Goal: Information Seeking & Learning: Check status

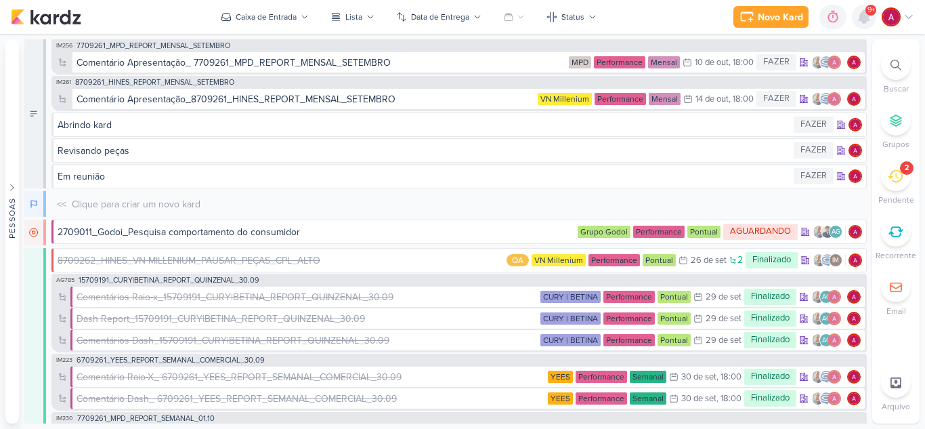
click at [861, 14] on icon at bounding box center [864, 17] width 11 height 12
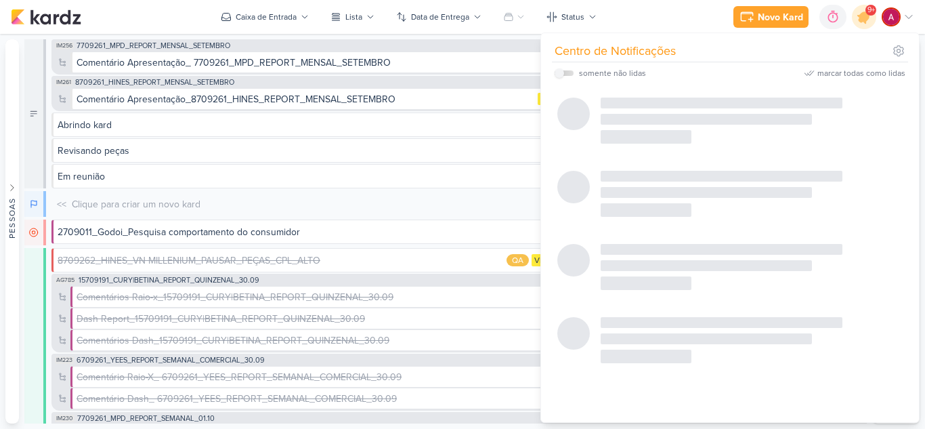
scroll to position [877, 0]
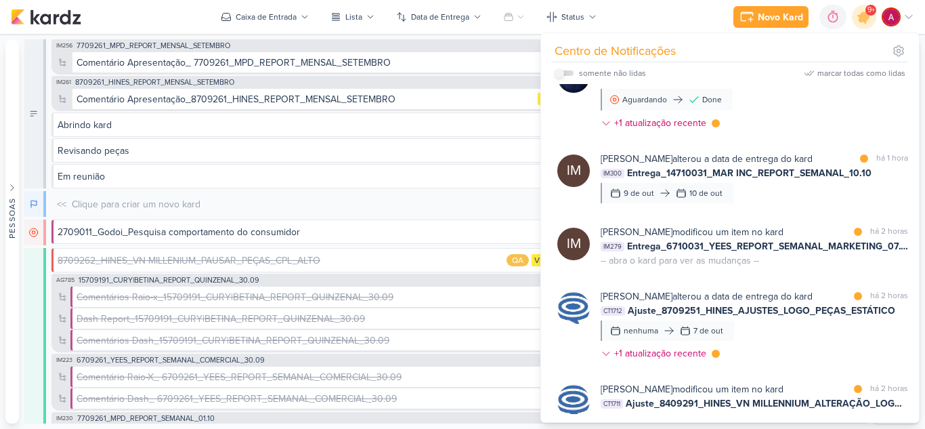
click at [562, 75] on input "checkbox" at bounding box center [559, 72] width 9 height 9
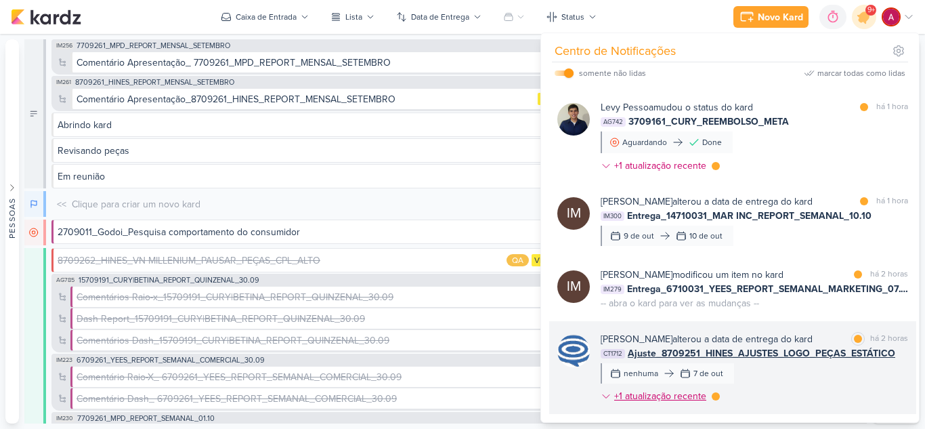
click at [719, 396] on div at bounding box center [716, 396] width 8 height 8
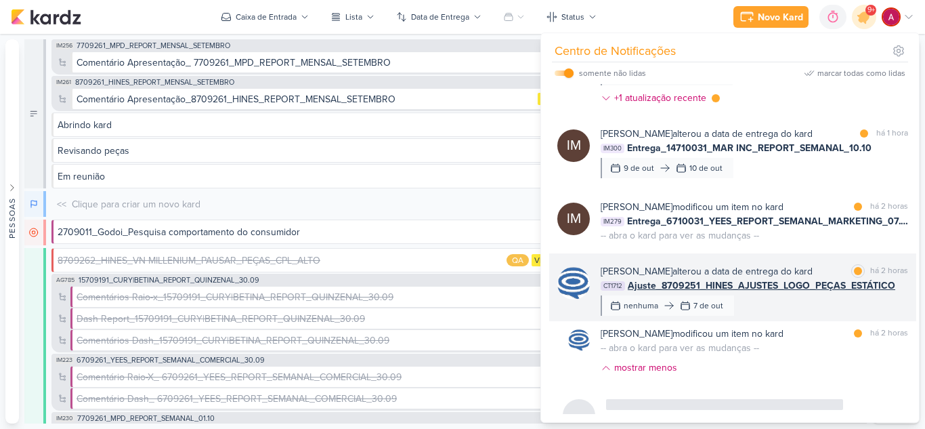
scroll to position [917, 0]
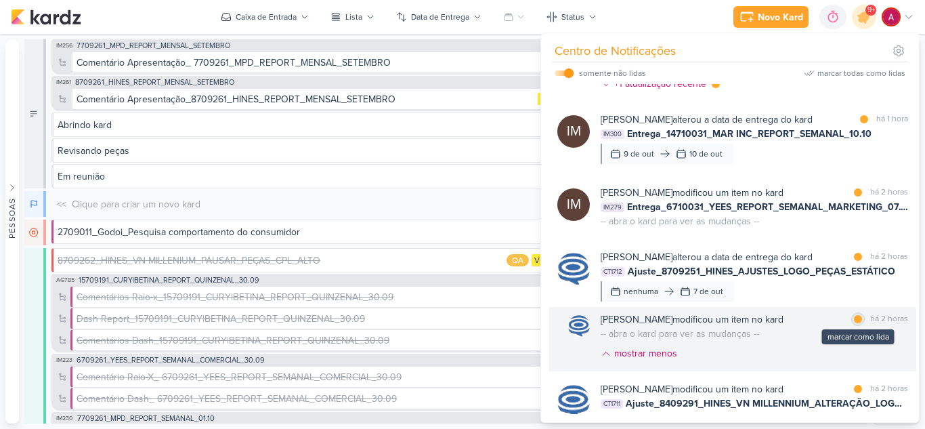
click at [854, 323] on div at bounding box center [858, 319] width 8 height 8
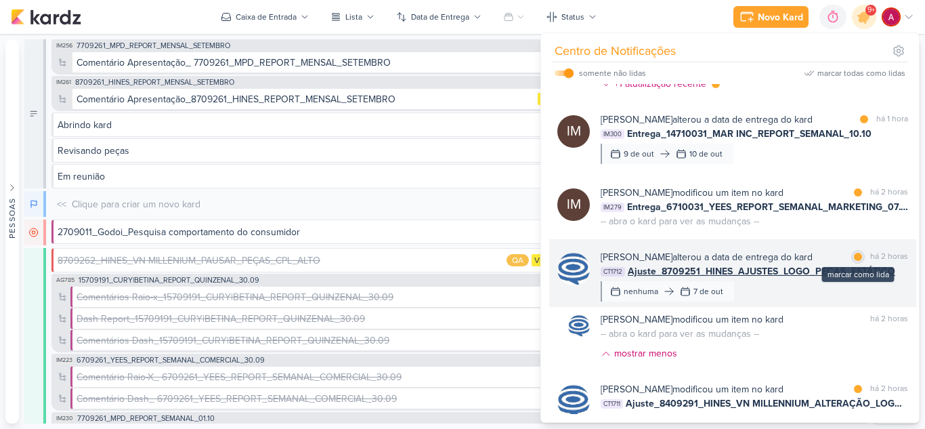
click at [854, 261] on div at bounding box center [858, 257] width 8 height 8
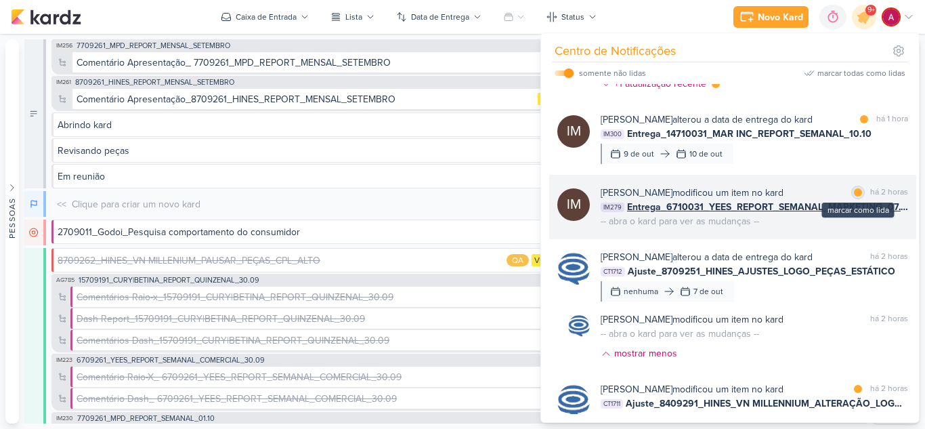
click at [857, 199] on div "marcar como lida" at bounding box center [859, 193] width 14 height 14
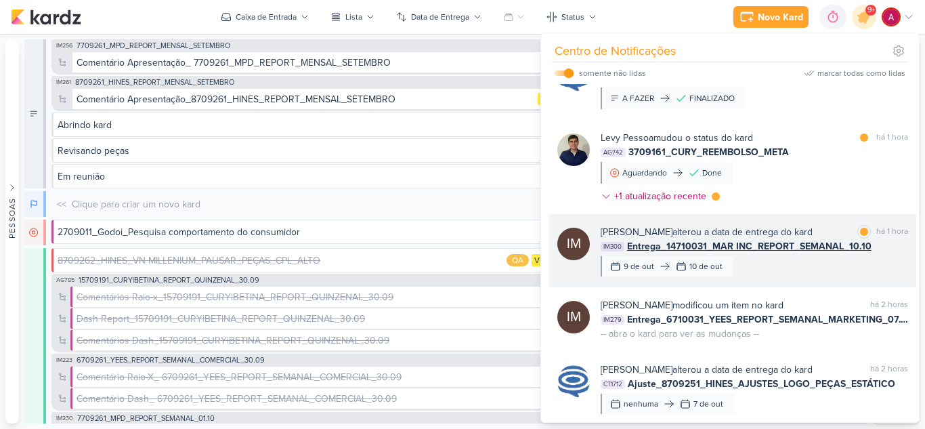
scroll to position [781, 0]
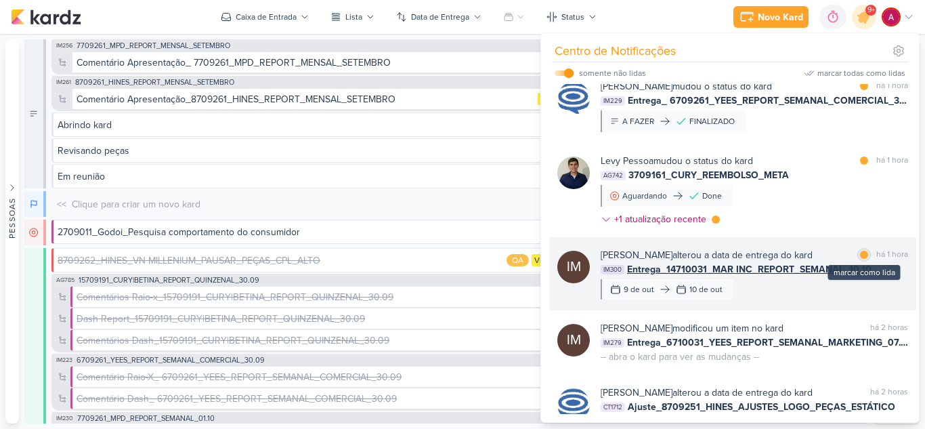
click at [860, 259] on div at bounding box center [864, 255] width 8 height 8
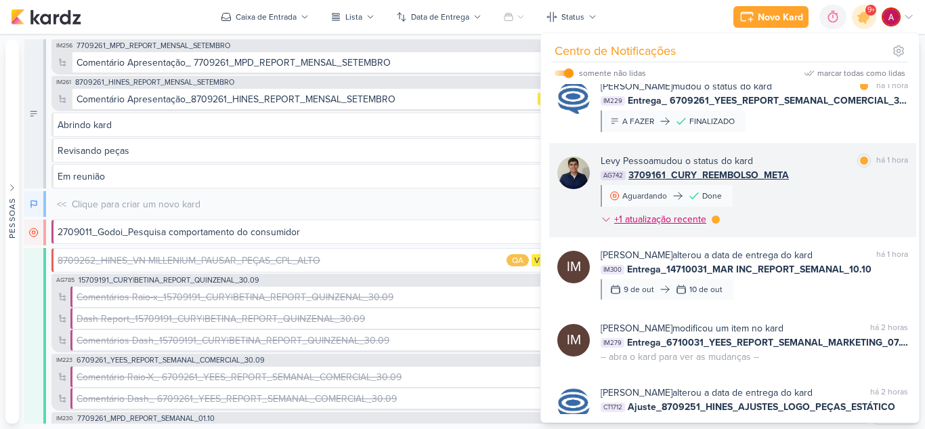
click at [602, 225] on icon at bounding box center [606, 219] width 11 height 11
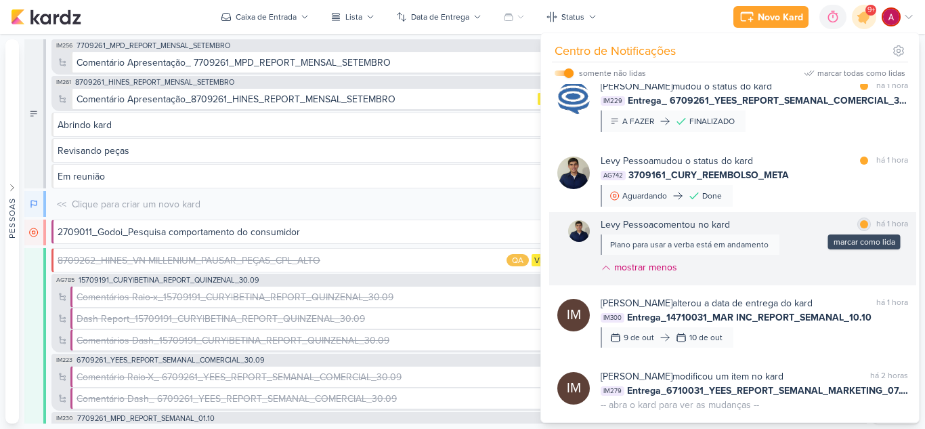
click at [863, 231] on div "marcar como lida" at bounding box center [865, 224] width 14 height 14
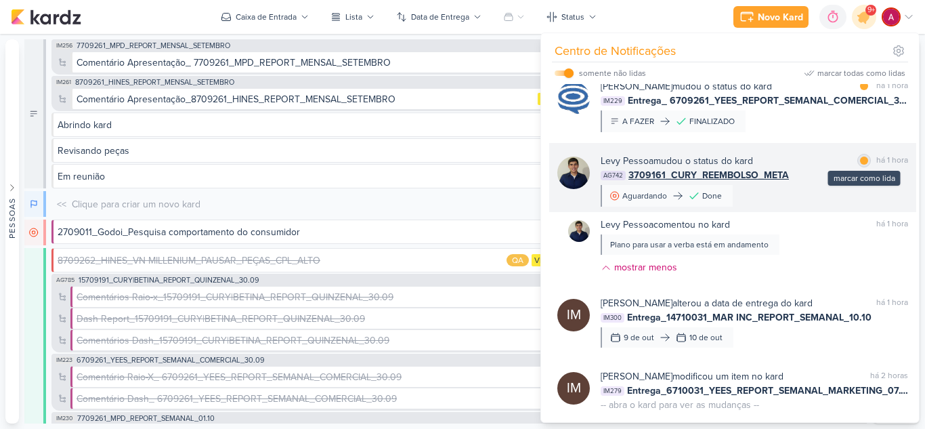
click at [862, 167] on div "marcar como lida" at bounding box center [865, 161] width 14 height 14
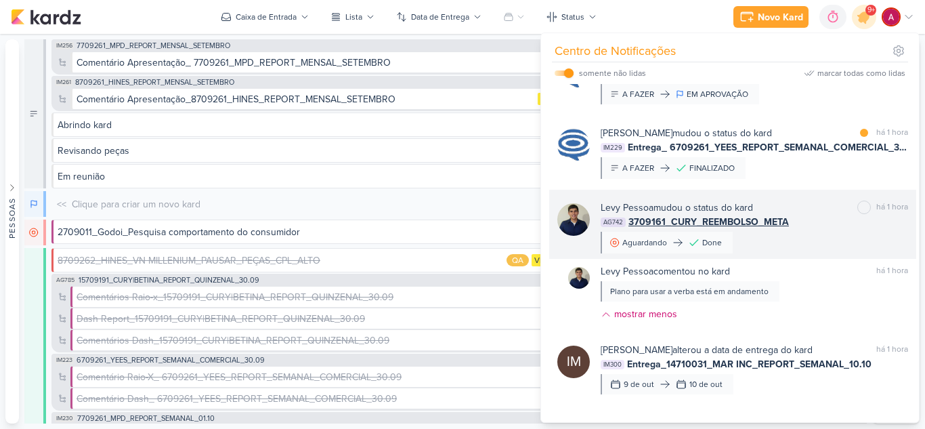
scroll to position [713, 0]
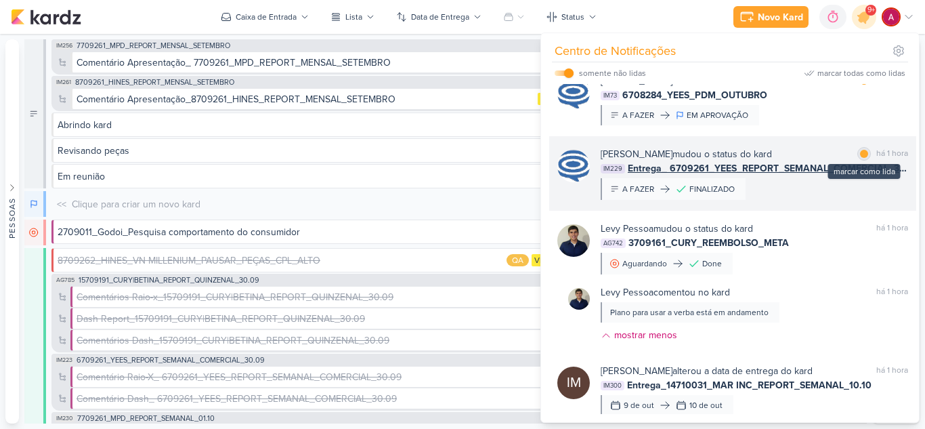
click at [858, 161] on div "marcar como lida" at bounding box center [865, 154] width 14 height 14
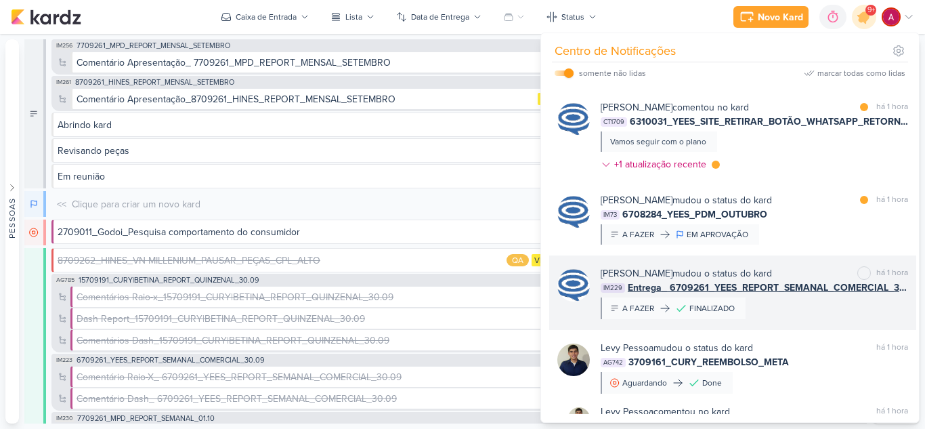
scroll to position [578, 0]
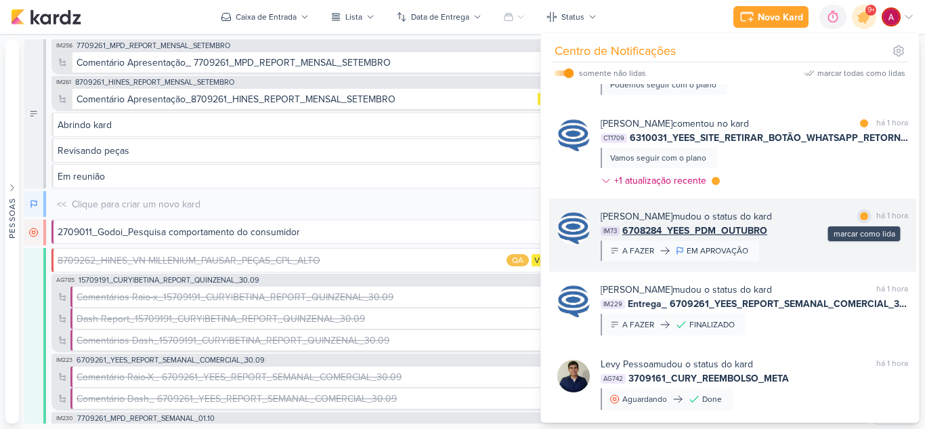
click at [862, 220] on div at bounding box center [864, 216] width 8 height 8
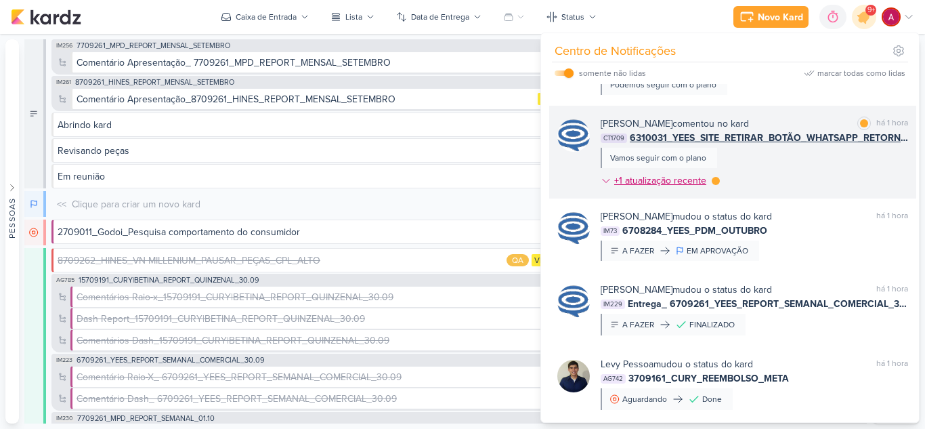
click at [602, 186] on icon at bounding box center [606, 180] width 11 height 11
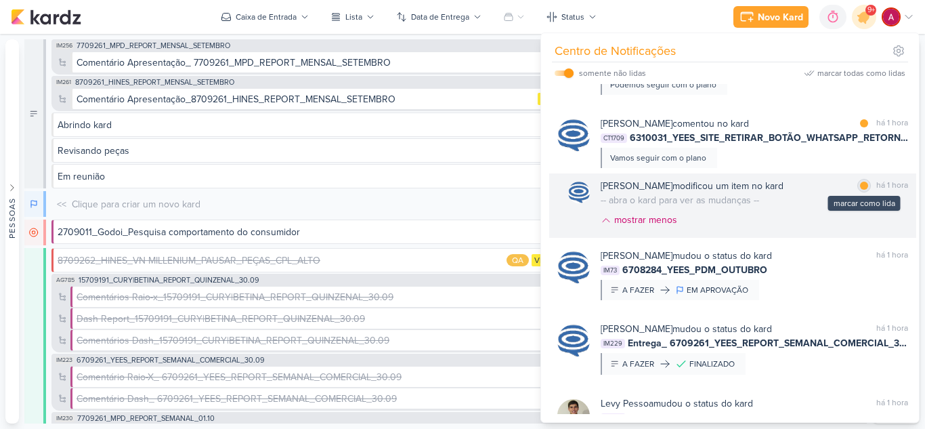
click at [860, 190] on div at bounding box center [864, 186] width 8 height 8
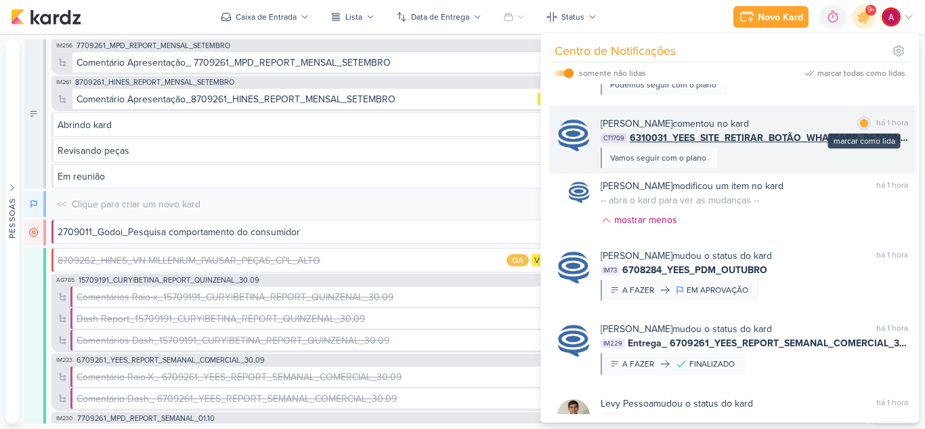
click at [860, 127] on div at bounding box center [864, 123] width 8 height 8
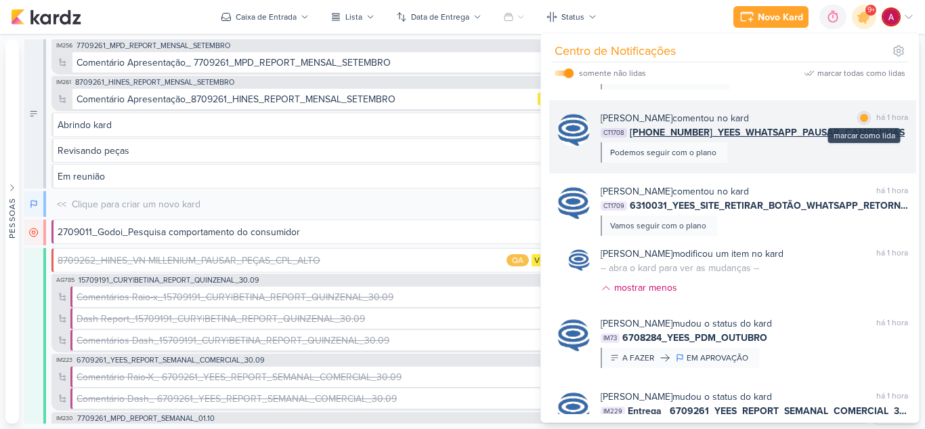
click at [860, 122] on div at bounding box center [864, 118] width 8 height 8
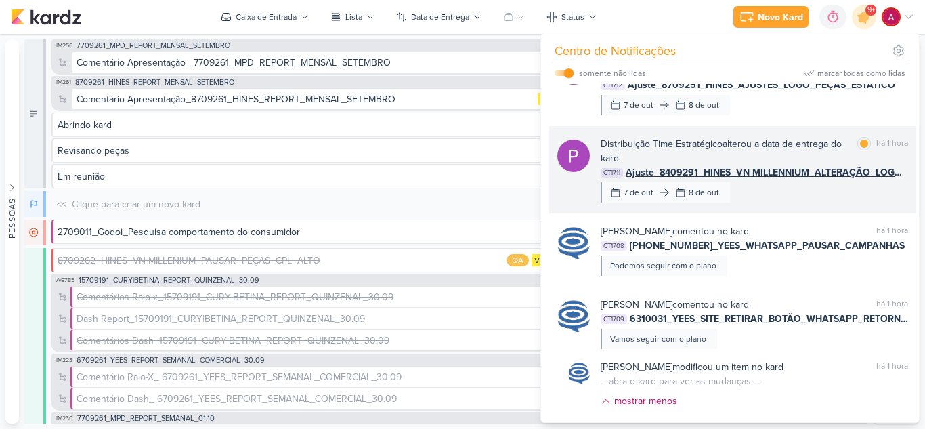
scroll to position [375, 0]
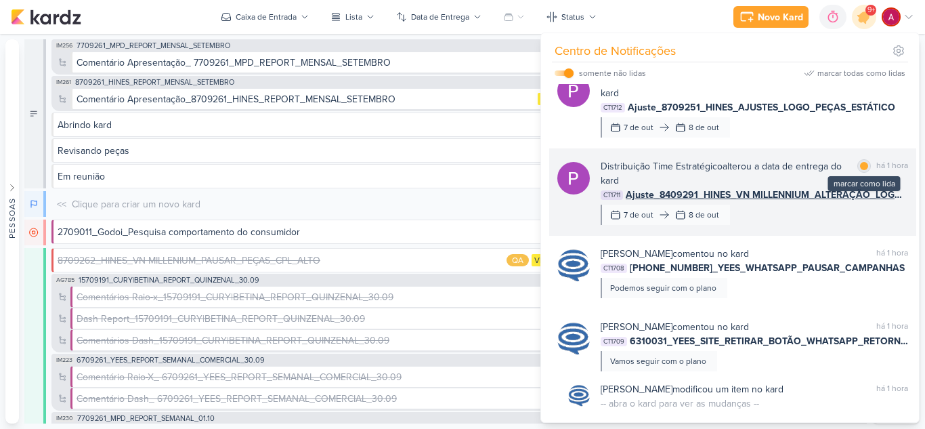
click at [860, 170] on div at bounding box center [864, 166] width 8 height 8
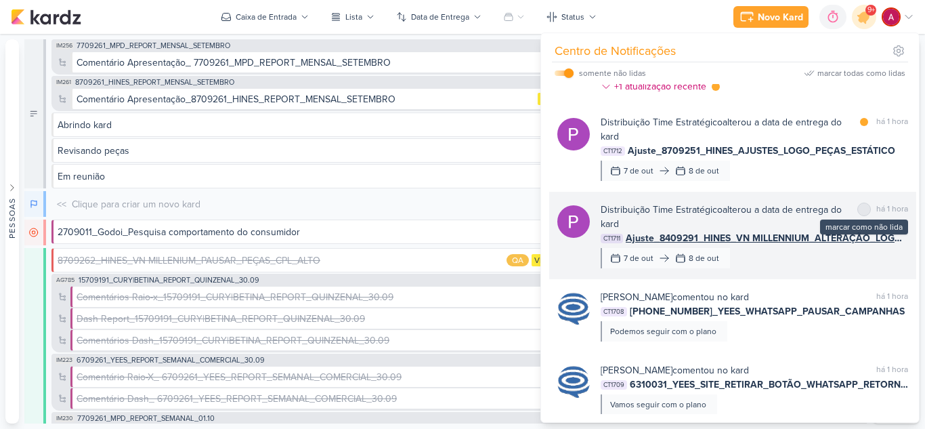
scroll to position [307, 0]
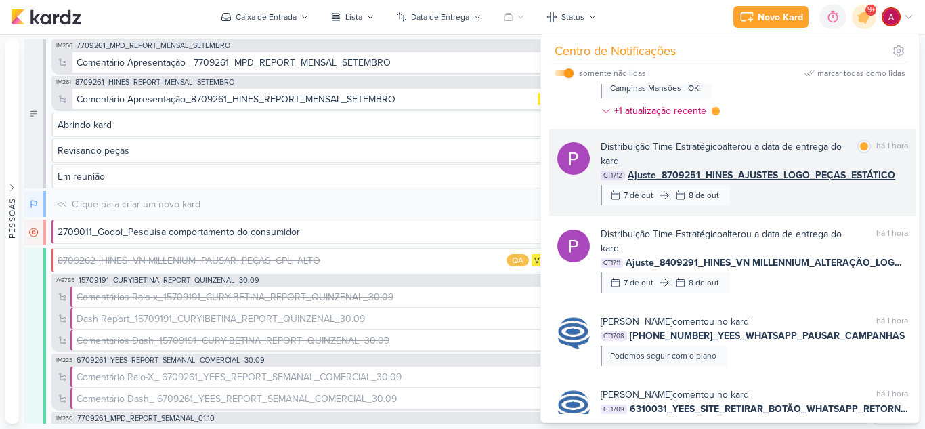
click at [776, 166] on div "Distribuição Time Estratégico alterou a data de entrega do kard" at bounding box center [726, 154] width 251 height 28
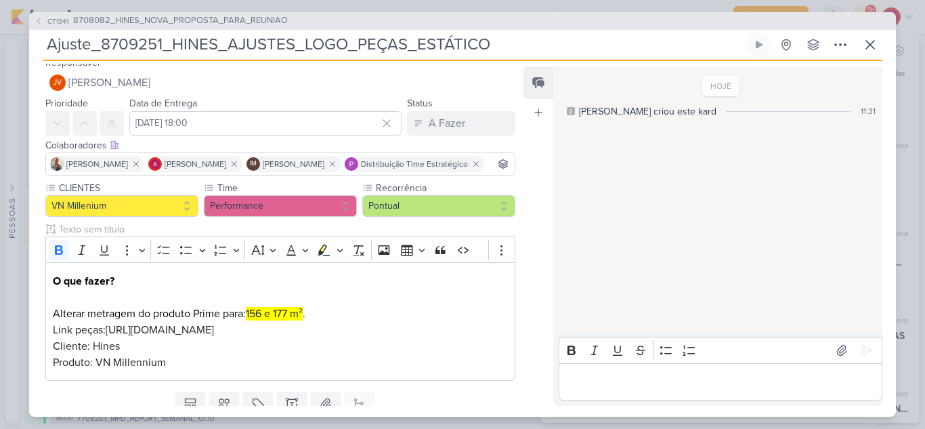
scroll to position [0, 0]
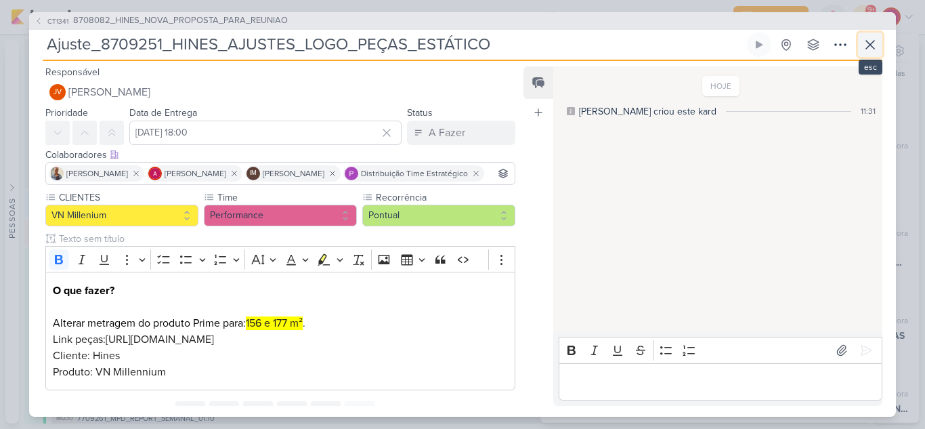
click at [866, 53] on button at bounding box center [870, 45] width 24 height 24
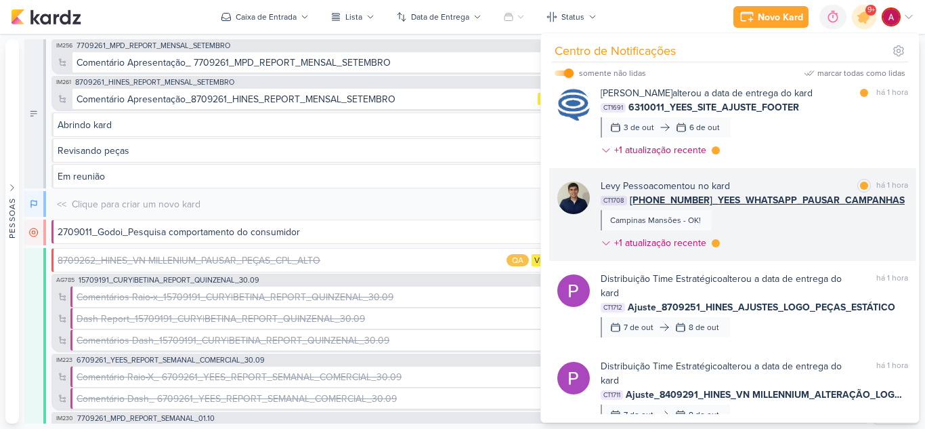
scroll to position [171, 0]
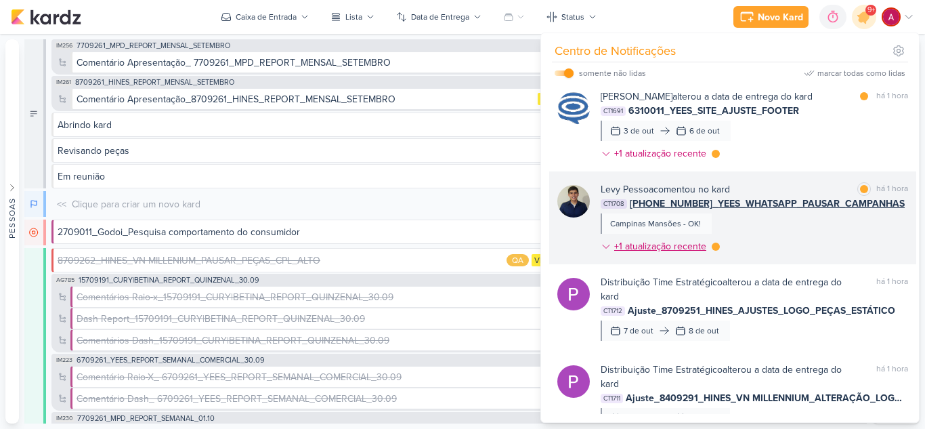
click at [601, 252] on icon at bounding box center [606, 246] width 11 height 11
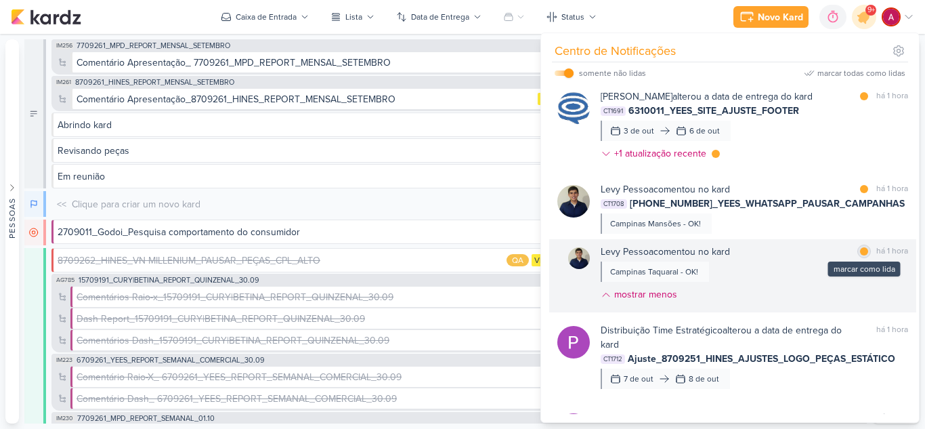
click at [860, 255] on div at bounding box center [864, 251] width 8 height 8
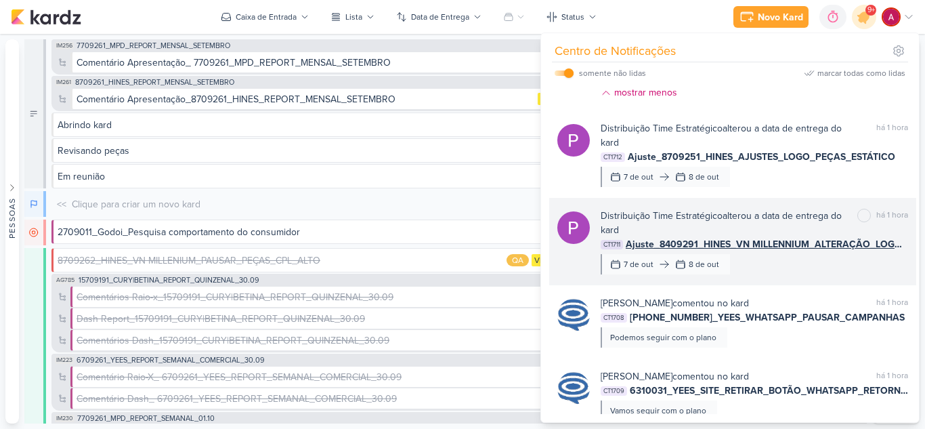
scroll to position [375, 0]
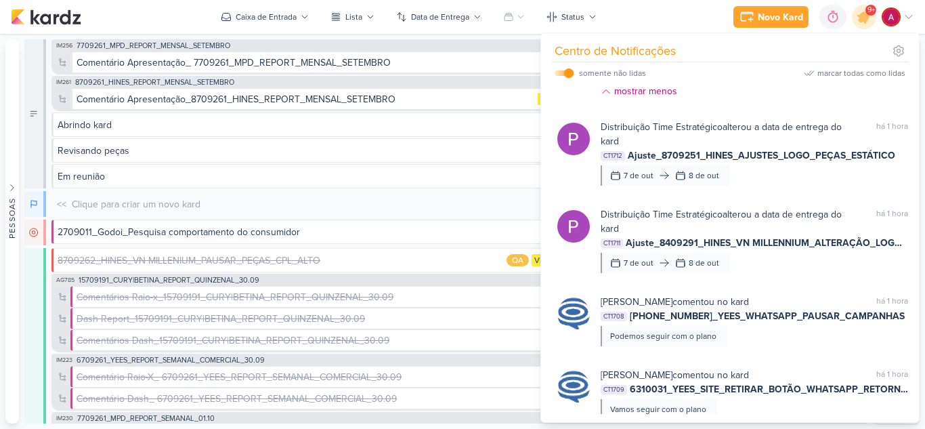
click at [804, 273] on div "Distribuição Time Estratégico alterou a data de entrega do kard marcar como não…" at bounding box center [755, 240] width 308 height 66
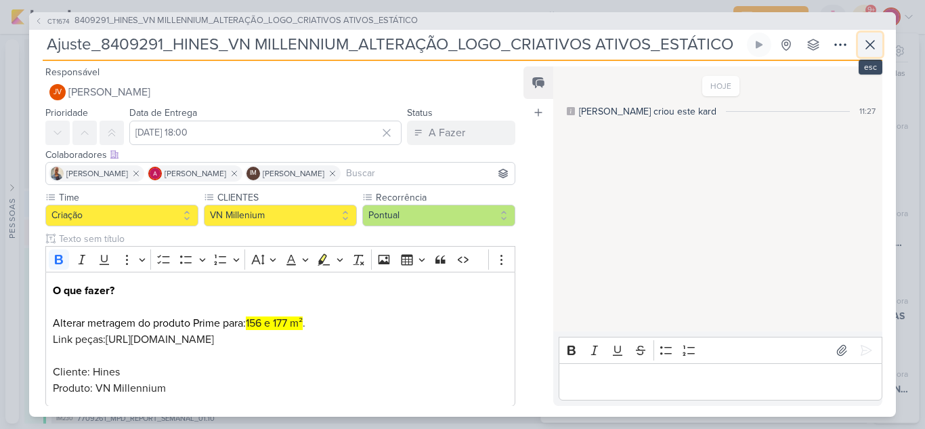
click at [869, 49] on icon at bounding box center [870, 45] width 16 height 16
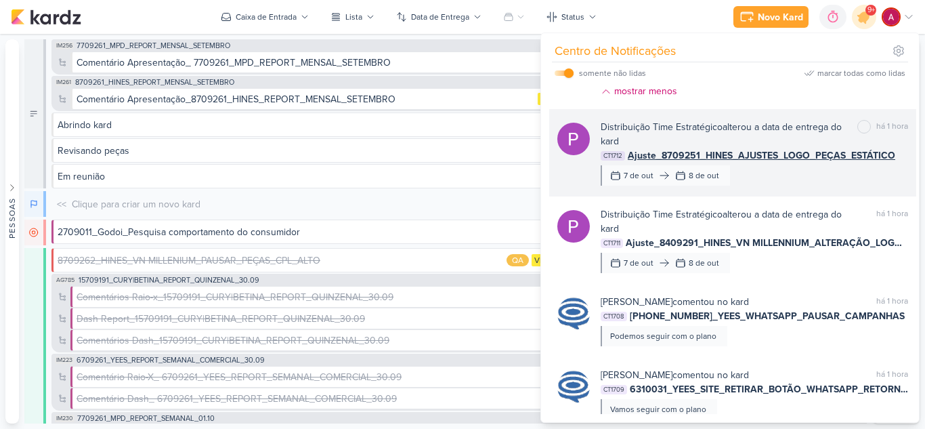
click at [789, 186] on div "Distribuição Time Estratégico alterou a data de entrega do kard marcar como não…" at bounding box center [755, 153] width 308 height 66
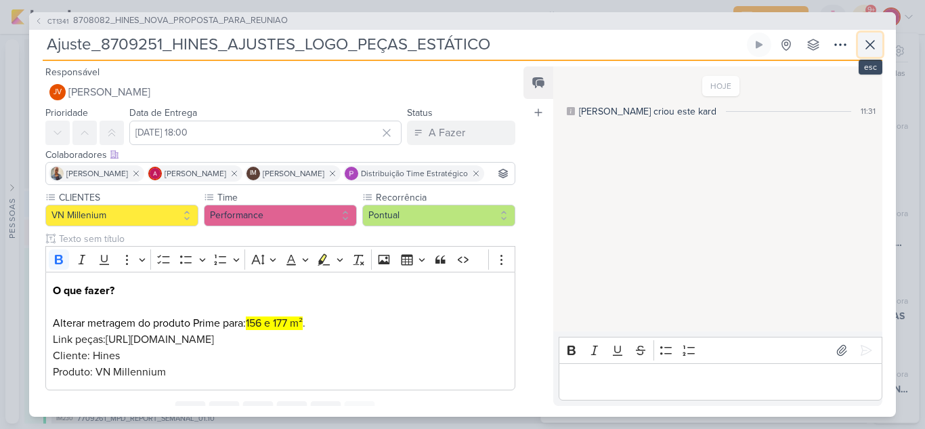
click at [869, 47] on icon at bounding box center [871, 45] width 8 height 8
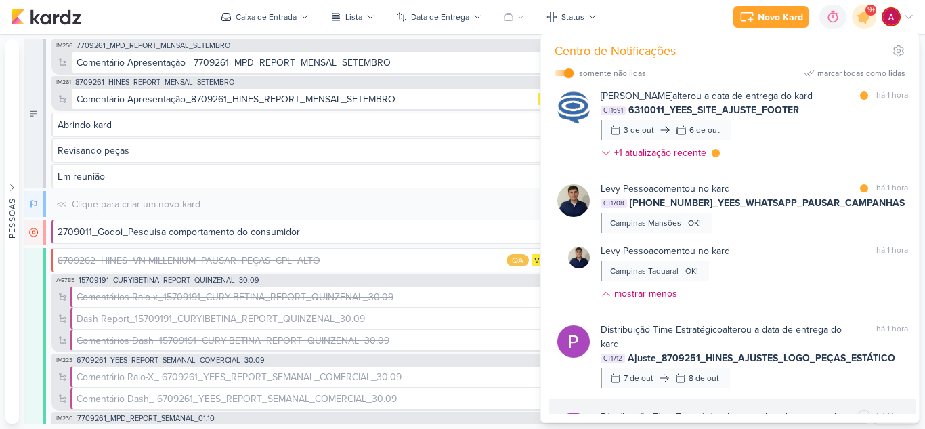
scroll to position [171, 0]
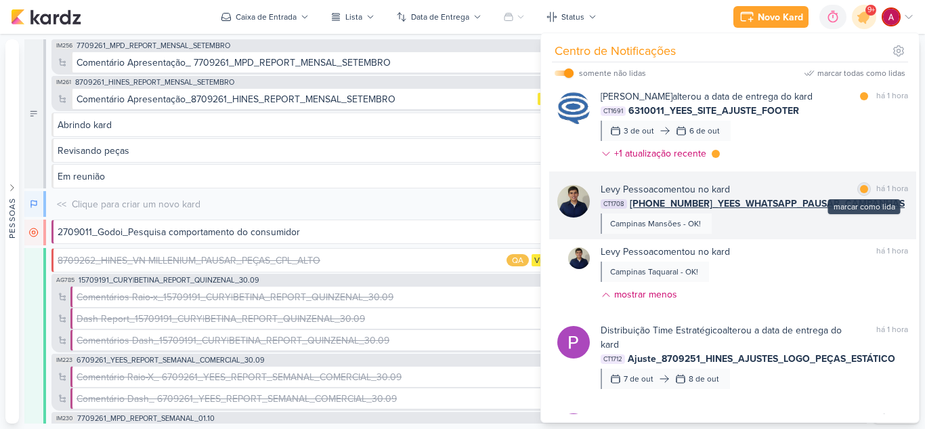
click at [860, 193] on div at bounding box center [864, 189] width 8 height 8
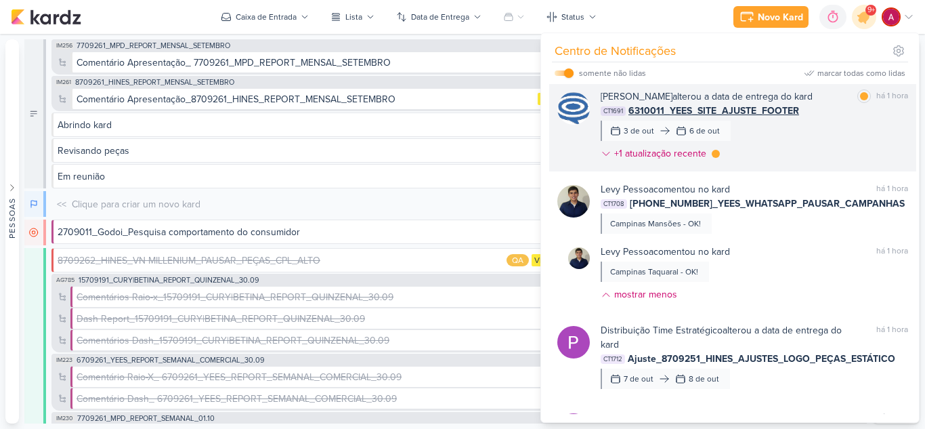
click at [597, 169] on div "[PERSON_NAME] alterou a data de entrega do kard marcar como lida há 1 hora CT16…" at bounding box center [732, 125] width 367 height 93
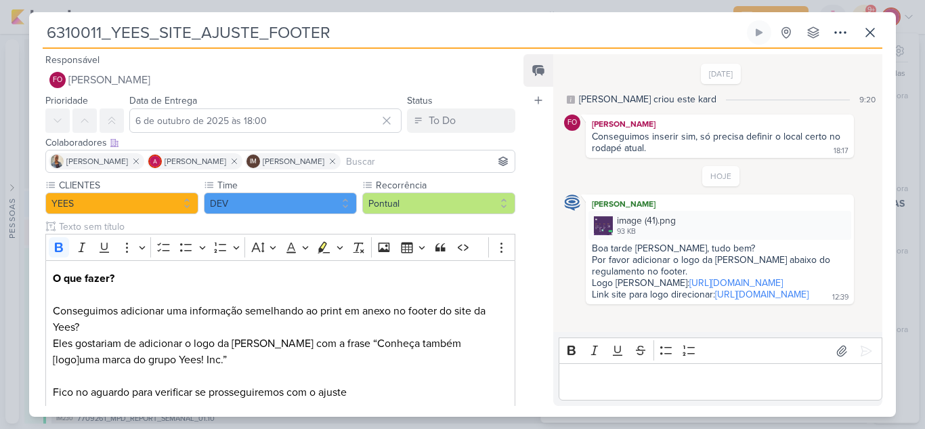
scroll to position [9, 0]
click at [873, 41] on button at bounding box center [870, 32] width 24 height 24
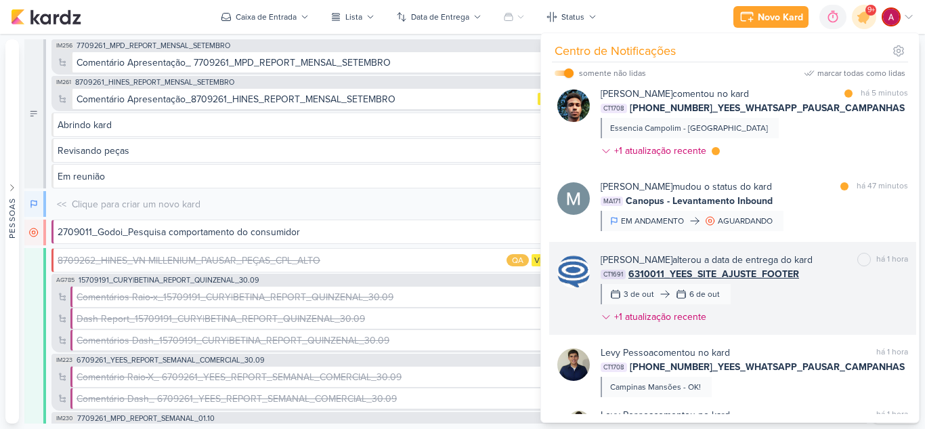
scroll to position [0, 0]
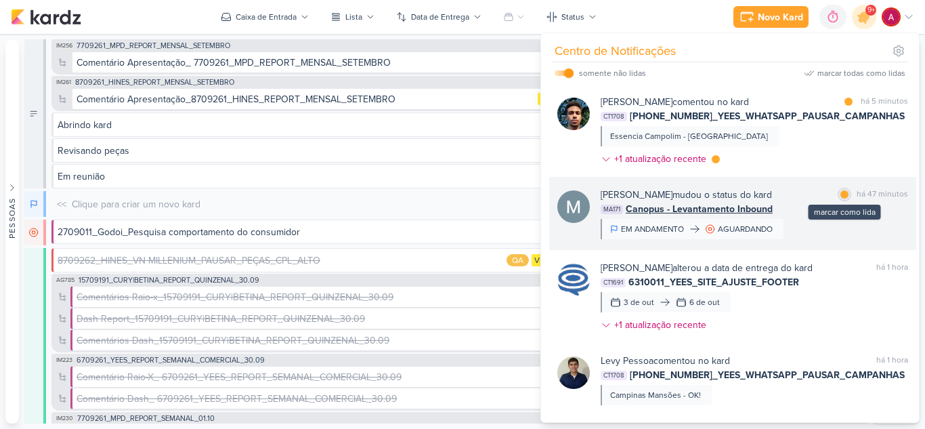
click at [841, 192] on div at bounding box center [845, 194] width 8 height 8
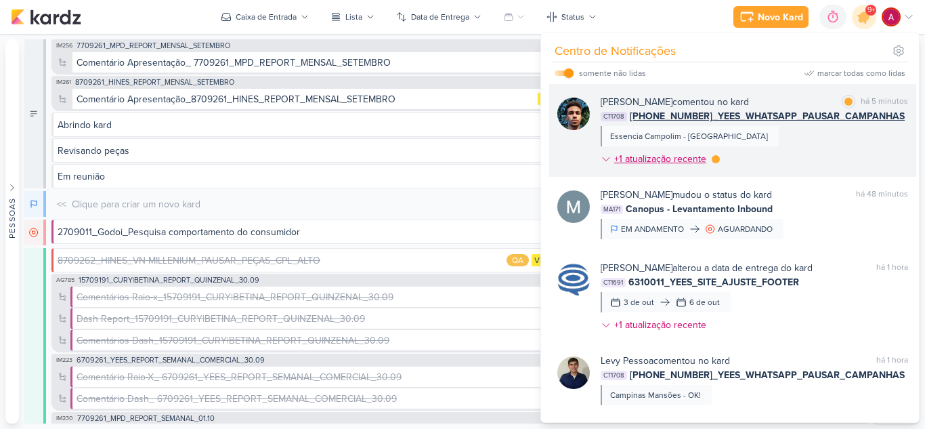
click at [603, 161] on icon at bounding box center [606, 159] width 11 height 11
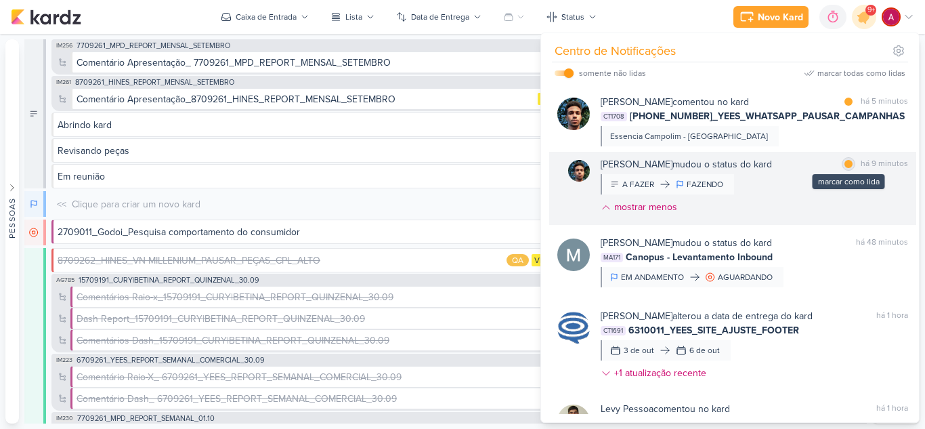
click at [847, 162] on div at bounding box center [849, 164] width 8 height 8
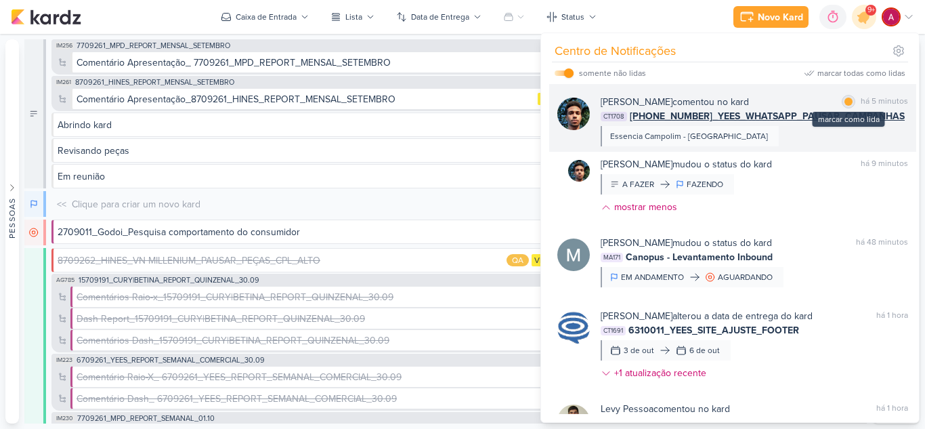
click at [845, 102] on div at bounding box center [849, 102] width 8 height 8
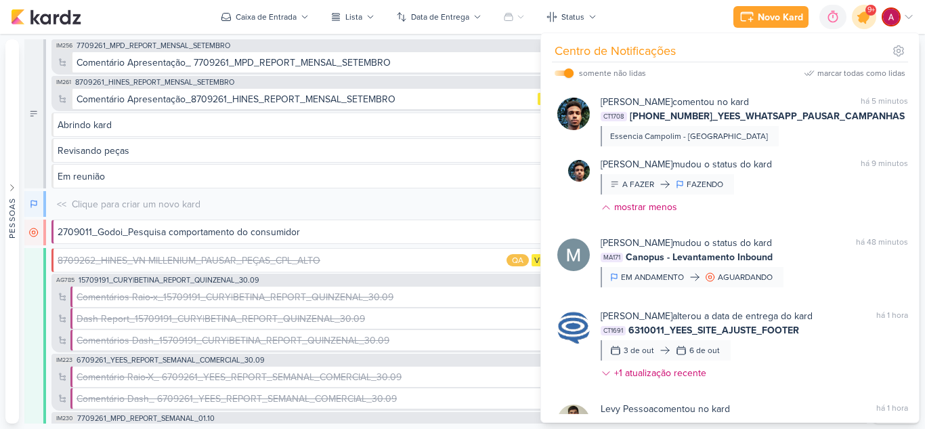
click at [865, 20] on icon at bounding box center [864, 17] width 16 height 16
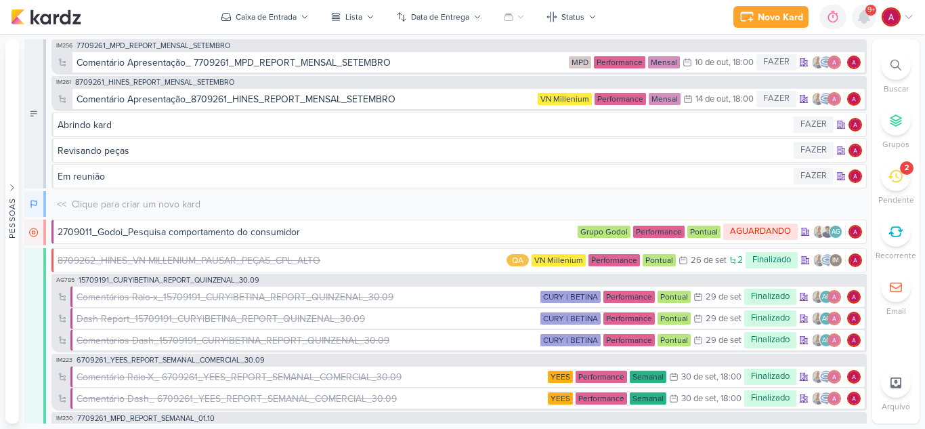
click at [865, 20] on icon at bounding box center [864, 17] width 11 height 12
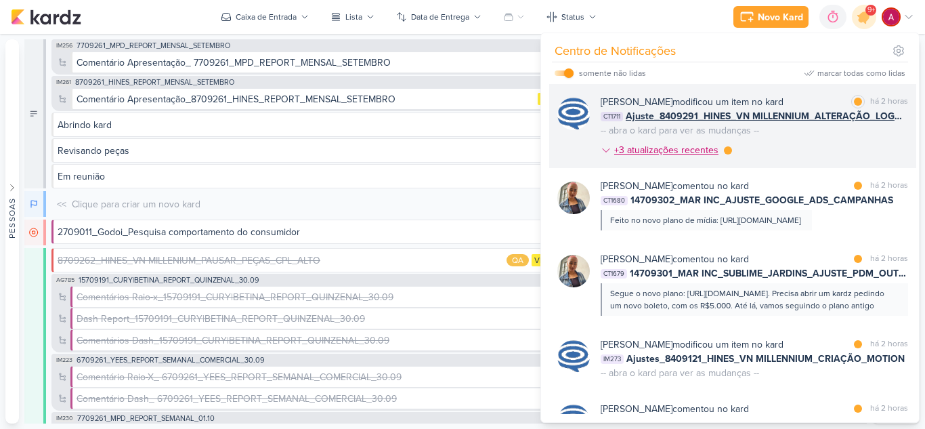
click at [604, 147] on icon at bounding box center [606, 150] width 11 height 11
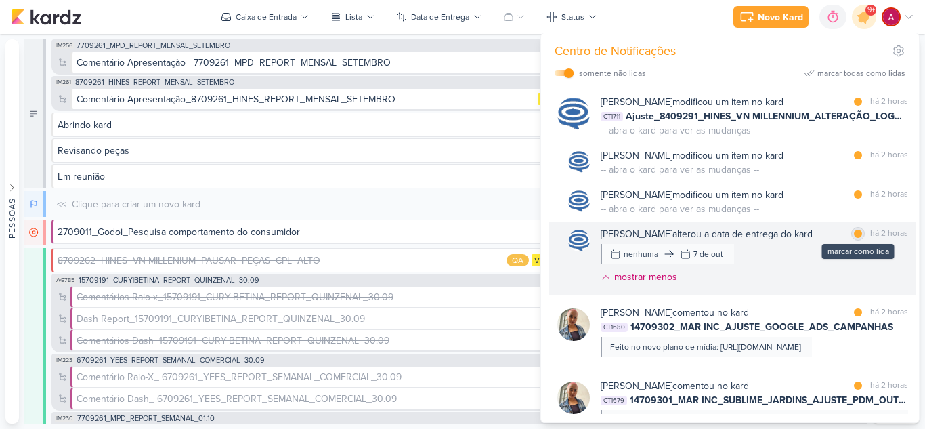
click at [855, 234] on div at bounding box center [858, 234] width 8 height 8
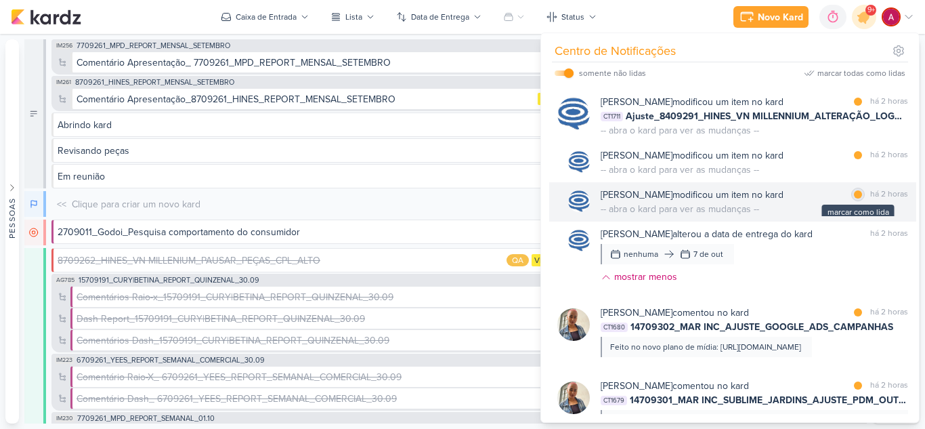
click at [854, 196] on div at bounding box center [858, 194] width 8 height 8
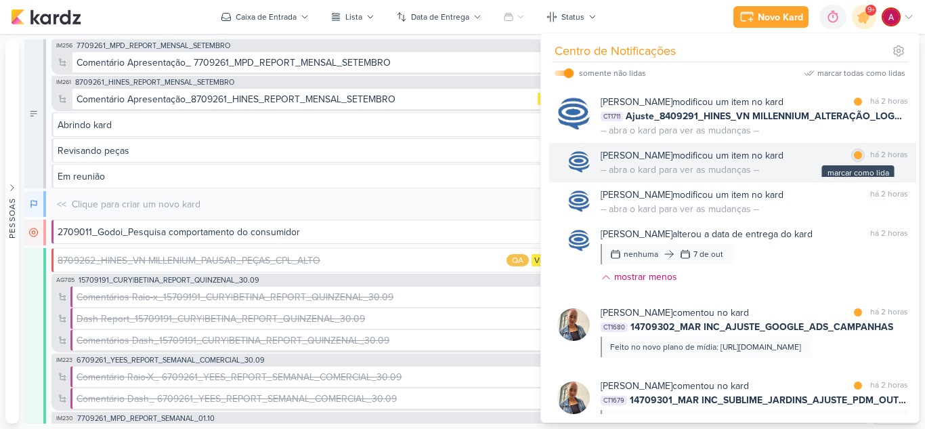
click at [854, 158] on div at bounding box center [858, 155] width 8 height 8
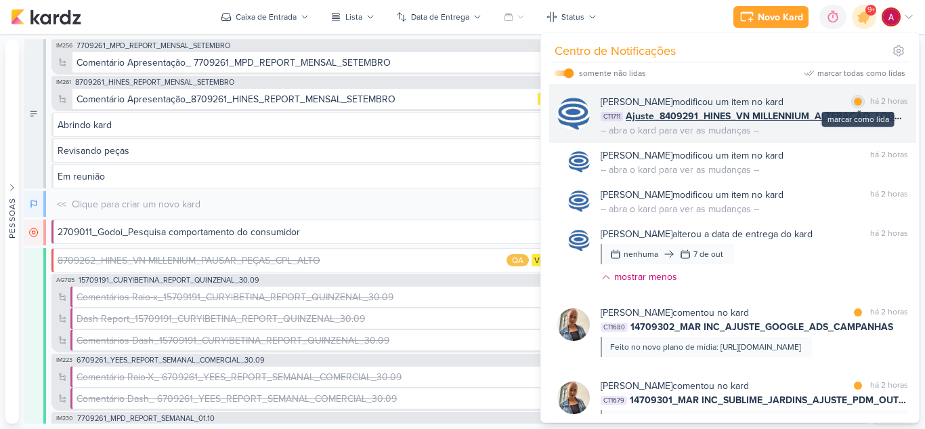
click at [853, 95] on div "marcar como lida" at bounding box center [859, 102] width 14 height 14
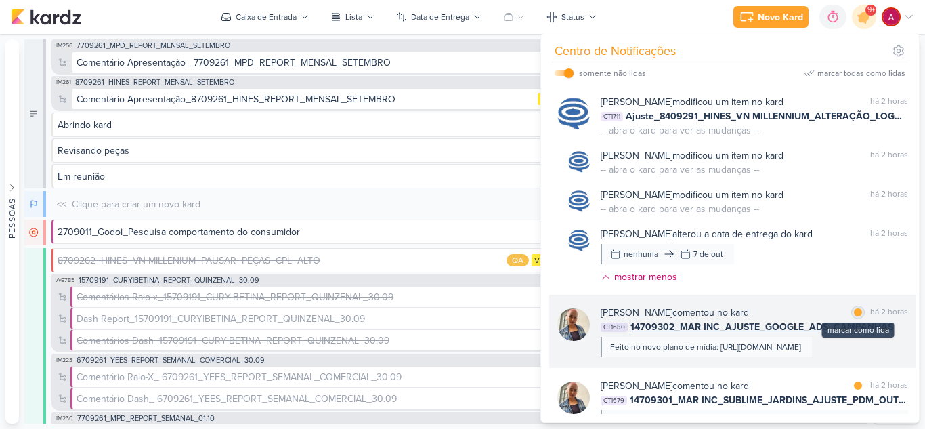
click at [854, 316] on div at bounding box center [858, 312] width 8 height 8
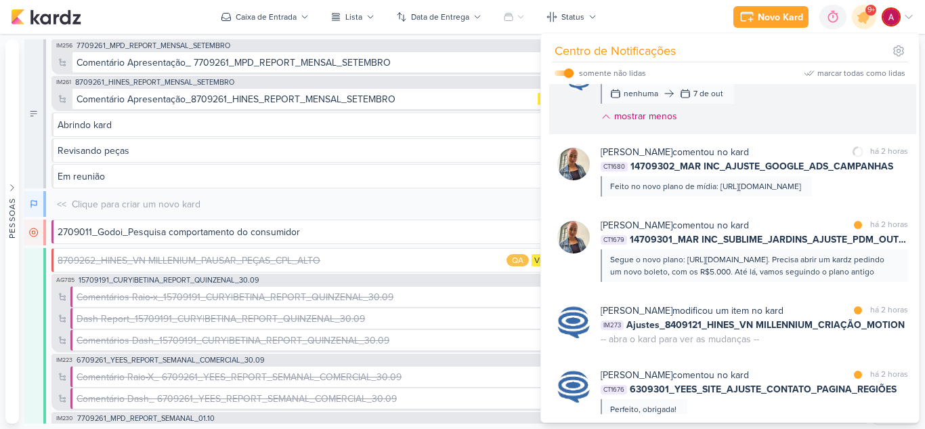
scroll to position [203, 0]
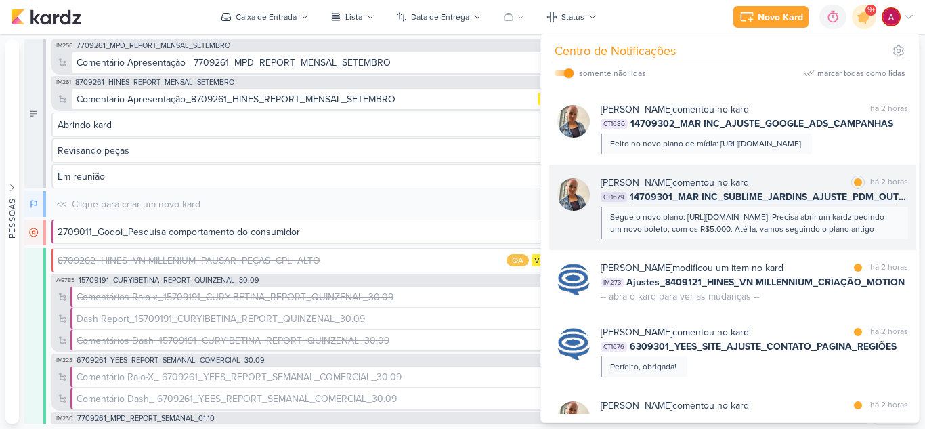
drag, startPoint x: 777, startPoint y: 136, endPoint x: 809, endPoint y: 237, distance: 106.5
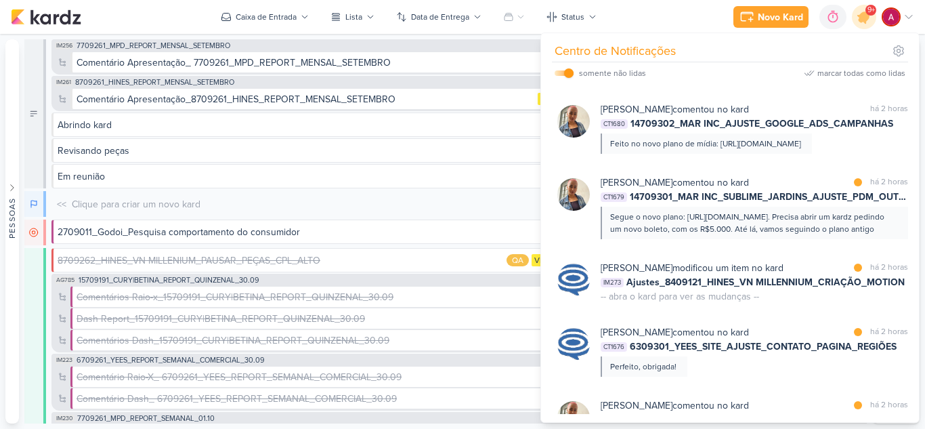
drag, startPoint x: 809, startPoint y: 237, endPoint x: 823, endPoint y: 232, distance: 14.6
click at [823, 204] on span "14709301_MAR INC_SUBLIME_JARDINS_AJUSTE_PDM_OUTUBRO" at bounding box center [769, 197] width 278 height 14
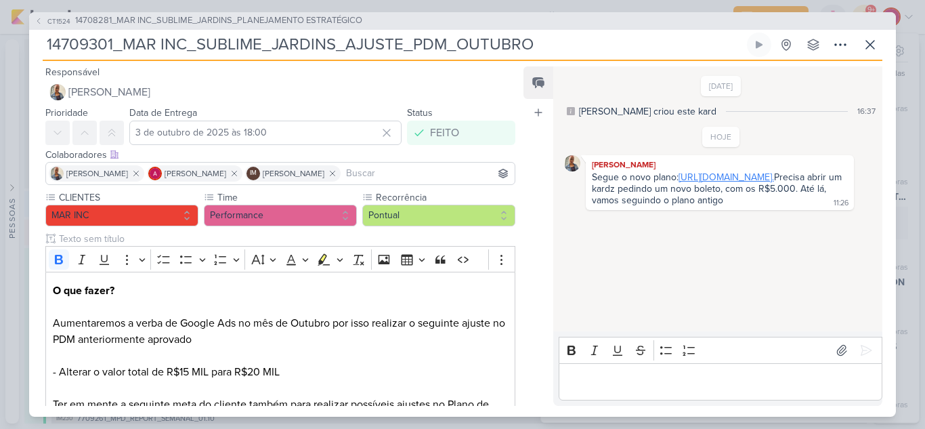
click at [679, 183] on link "[URL][DOMAIN_NAME]." at bounding box center [727, 177] width 96 height 12
click at [869, 45] on icon at bounding box center [870, 45] width 16 height 16
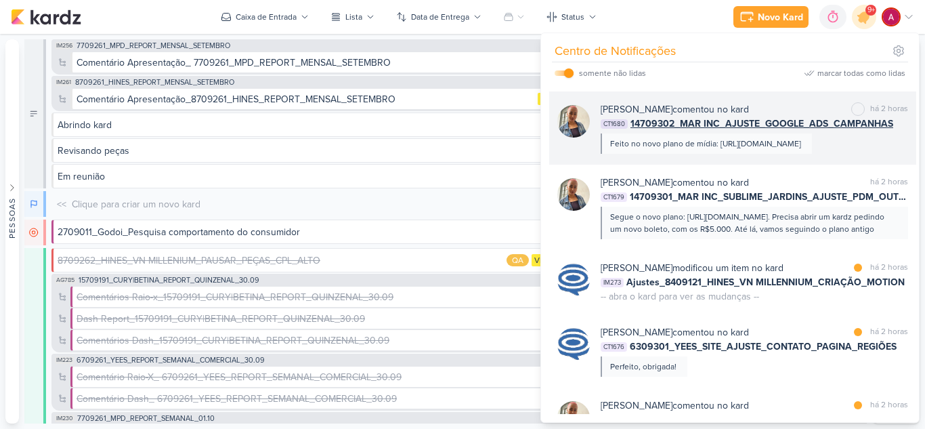
click at [771, 150] on div "Feito no novo plano de mídia: [URL][DOMAIN_NAME]" at bounding box center [705, 144] width 191 height 12
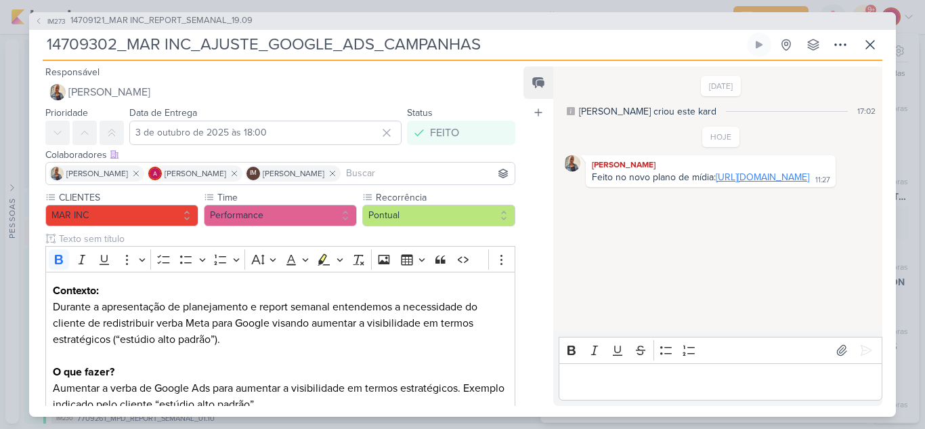
click at [716, 183] on link "[URL][DOMAIN_NAME]" at bounding box center [762, 177] width 93 height 12
click at [879, 41] on button at bounding box center [870, 45] width 24 height 24
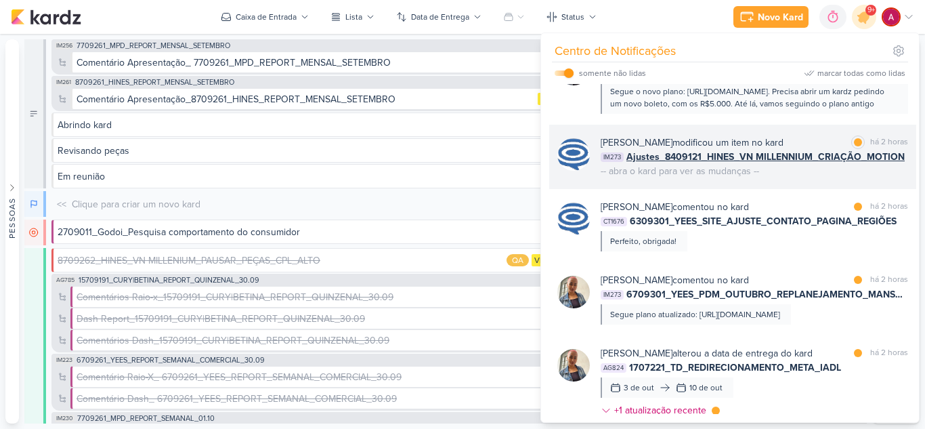
scroll to position [339, 0]
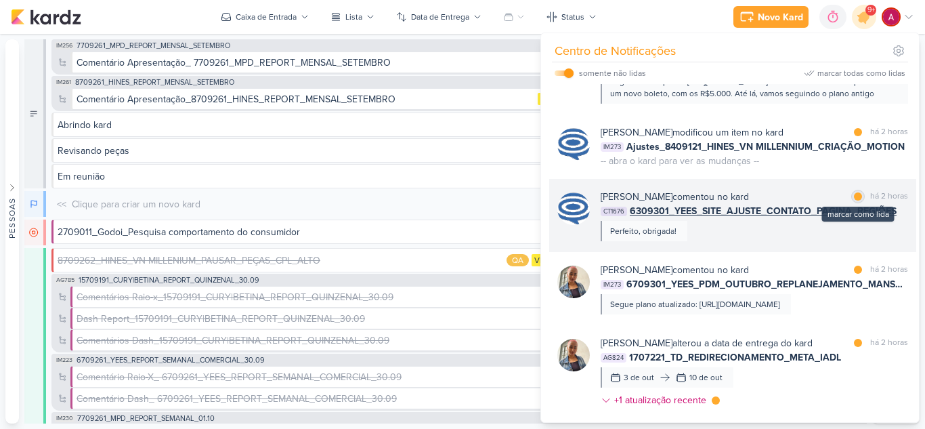
click at [854, 201] on div at bounding box center [858, 196] width 8 height 8
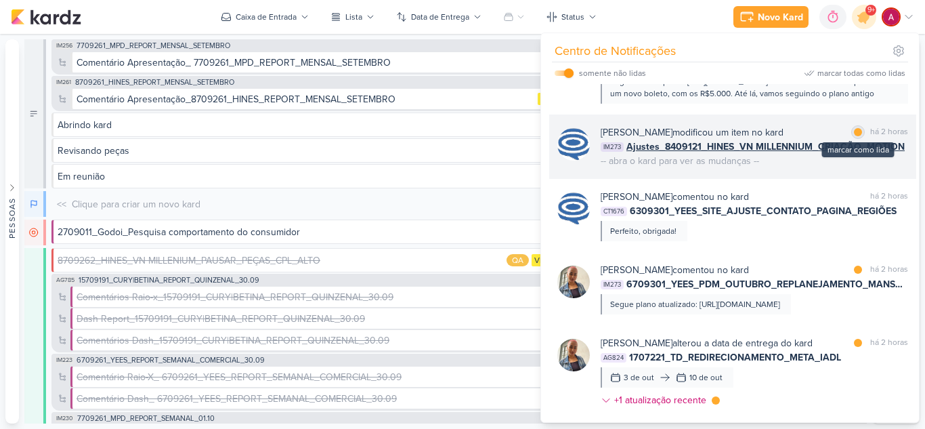
click at [857, 139] on div "marcar como lida" at bounding box center [859, 132] width 14 height 14
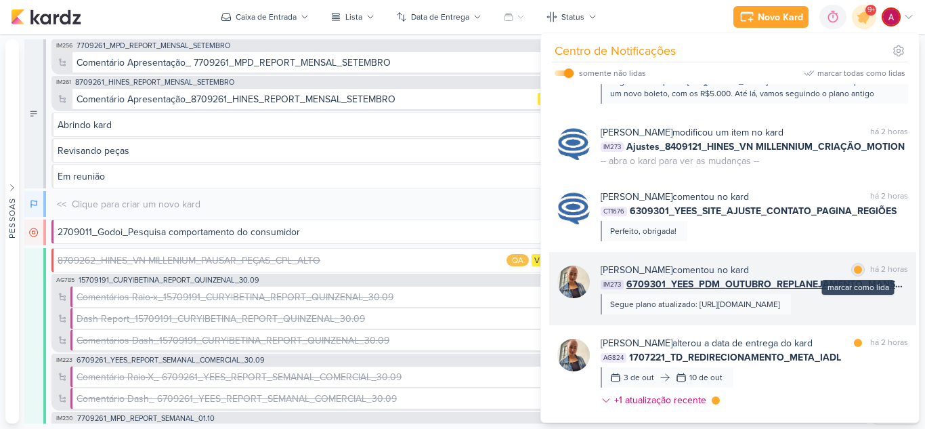
click at [855, 274] on div at bounding box center [858, 270] width 8 height 8
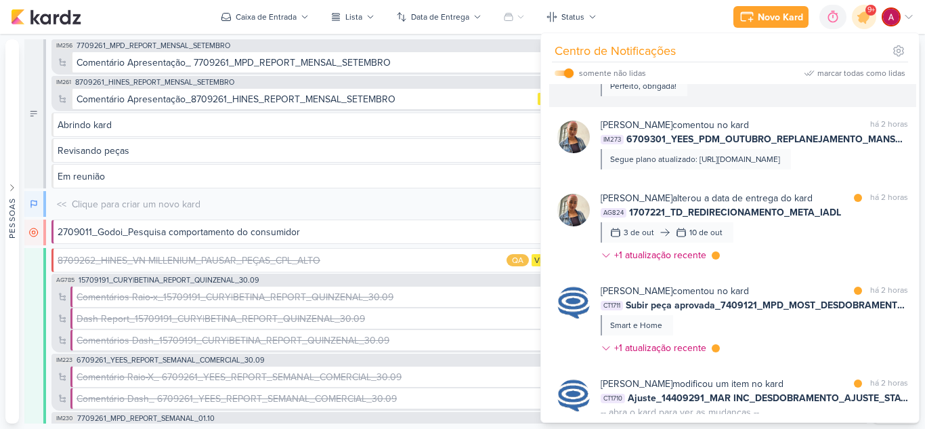
scroll to position [542, 0]
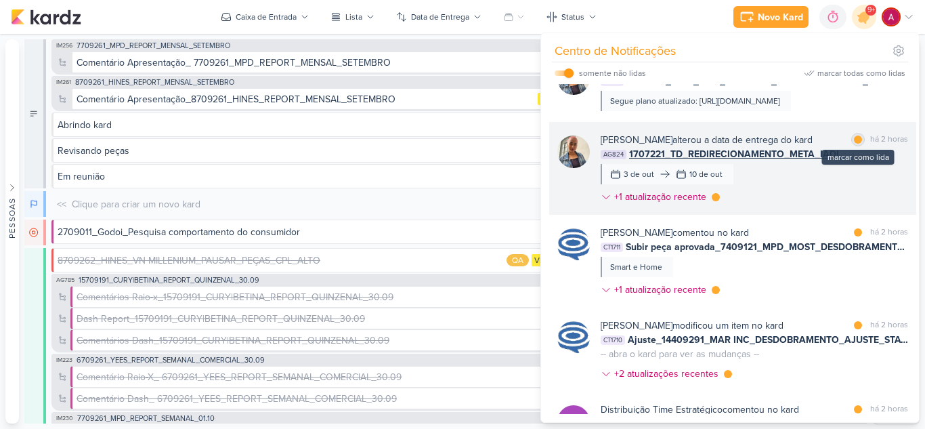
click at [854, 144] on div at bounding box center [858, 140] width 8 height 8
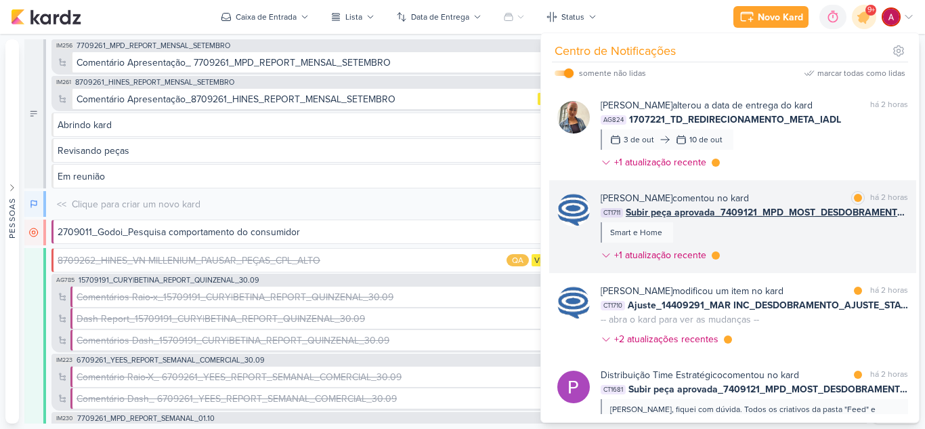
scroll to position [610, 0]
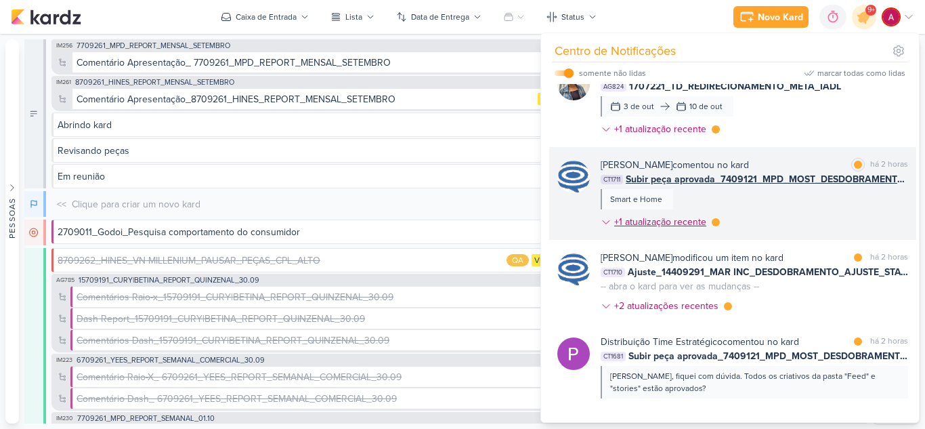
click at [604, 228] on icon at bounding box center [606, 222] width 11 height 11
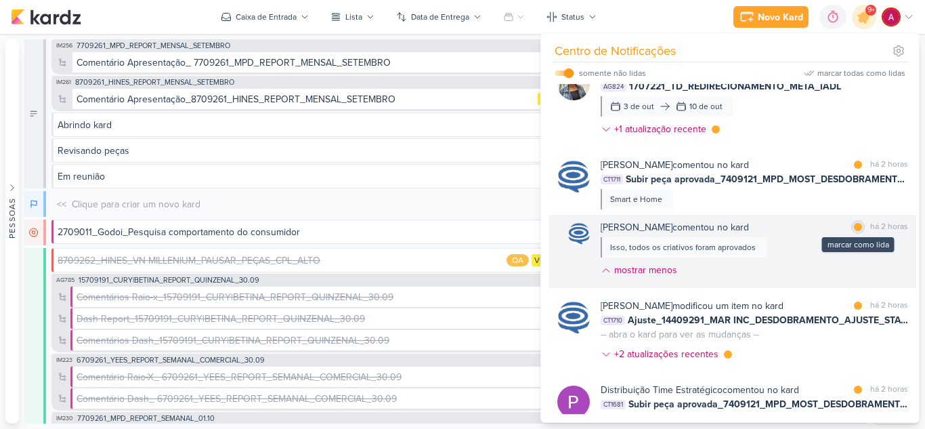
click at [854, 231] on div at bounding box center [858, 227] width 8 height 8
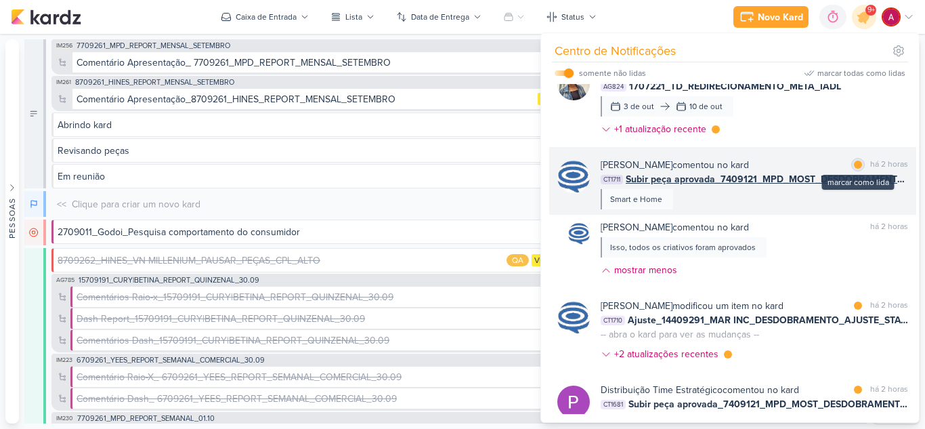
click at [854, 169] on div at bounding box center [858, 165] width 8 height 8
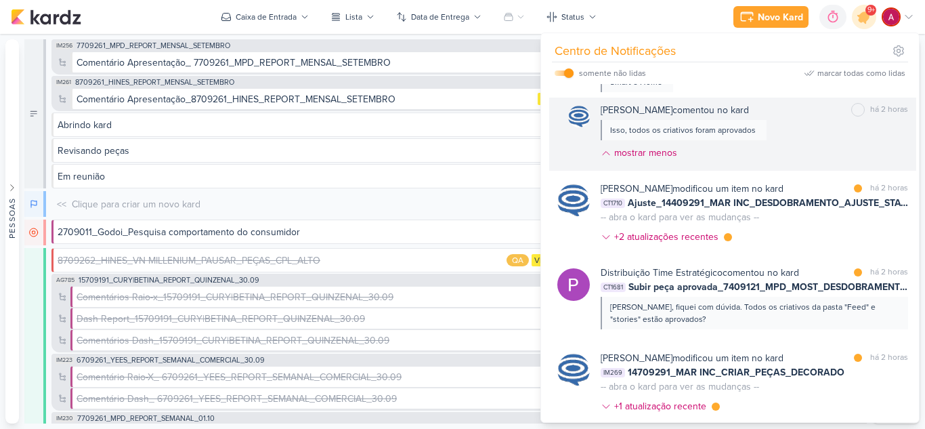
scroll to position [745, 0]
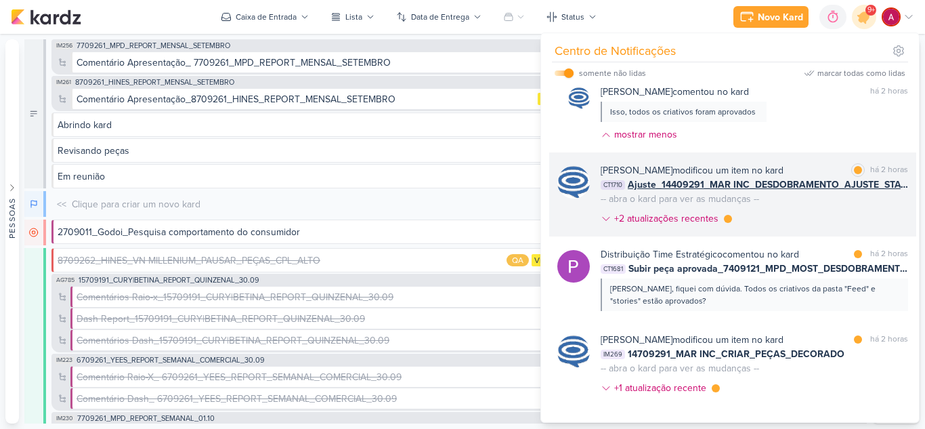
click at [598, 236] on div "[PERSON_NAME] modificou um item no kard marcar como lida há 2 horas CT1710 Ajus…" at bounding box center [732, 194] width 367 height 84
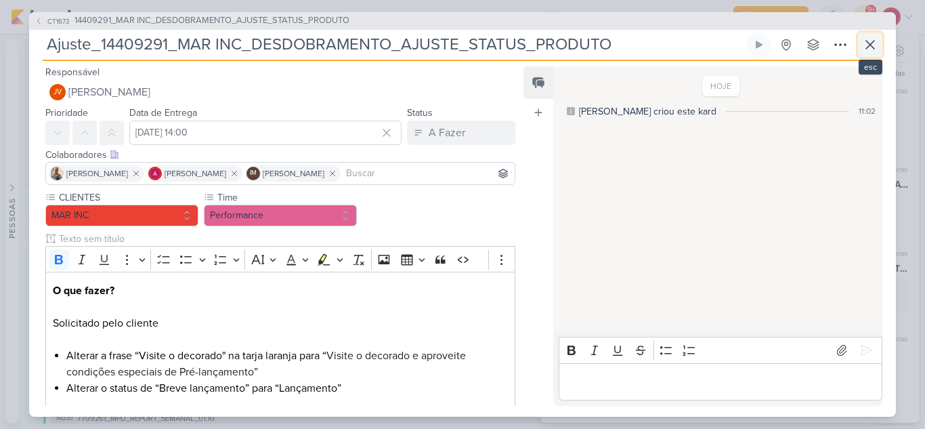
click at [869, 50] on icon at bounding box center [870, 45] width 16 height 16
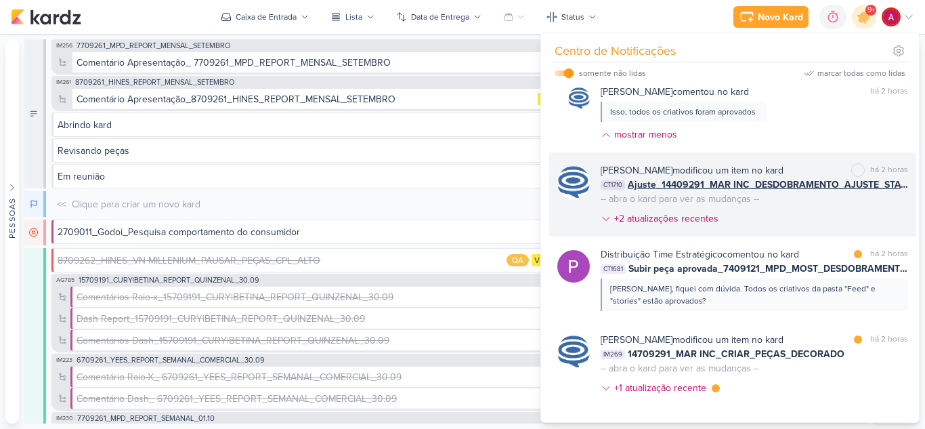
scroll to position [881, 0]
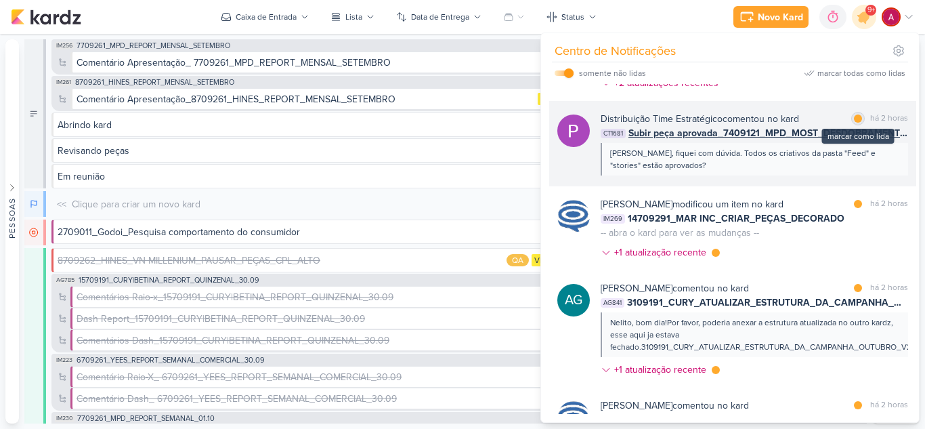
click at [854, 123] on div at bounding box center [858, 119] width 8 height 8
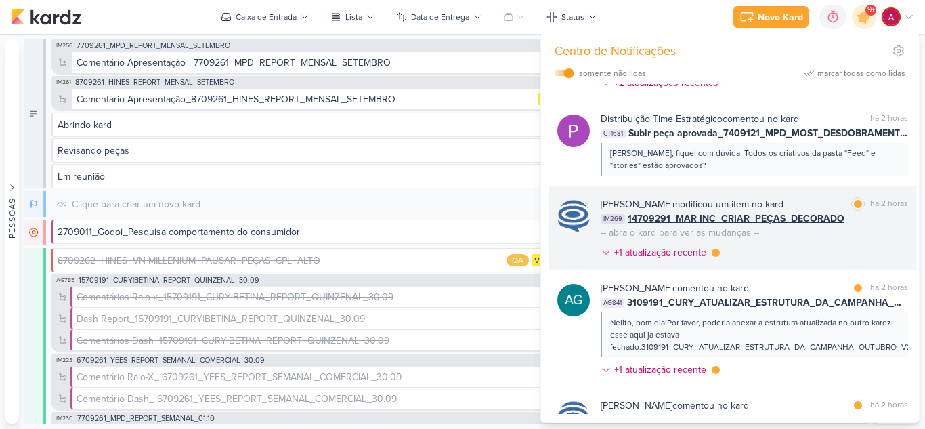
click at [855, 265] on div "[PERSON_NAME] modificou um item no kard marcar como lida há 2 horas IM269 14709…" at bounding box center [755, 231] width 308 height 68
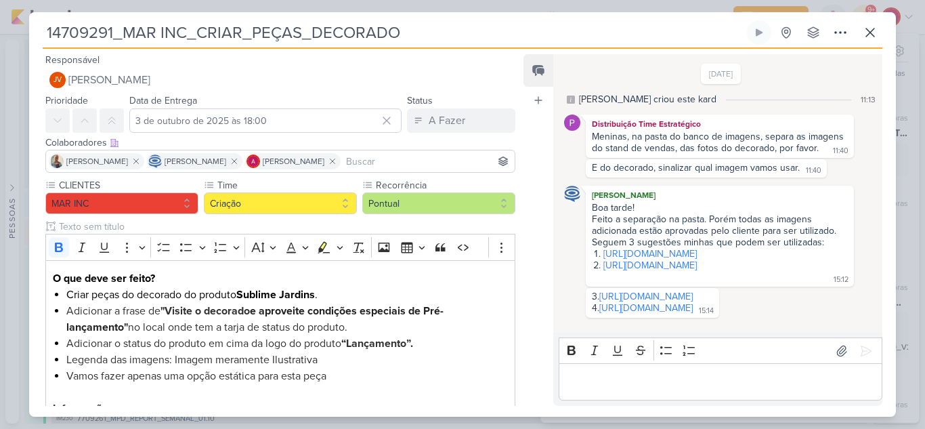
scroll to position [58, 0]
click at [873, 35] on icon at bounding box center [870, 32] width 16 height 16
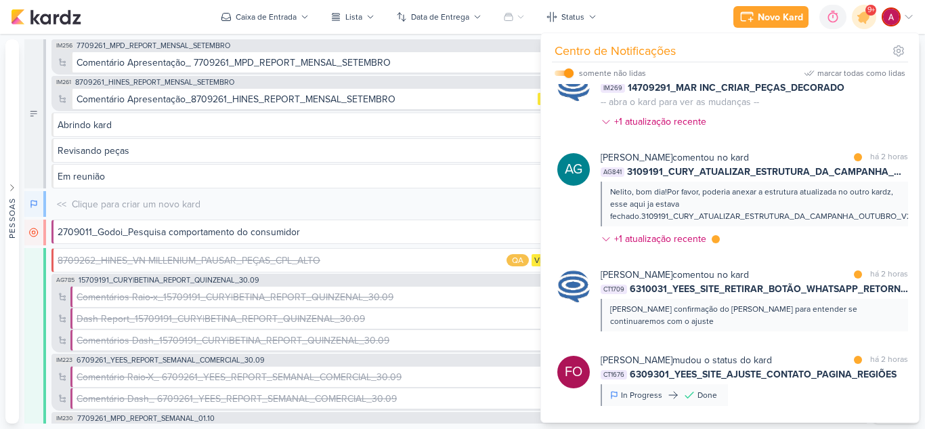
scroll to position [1016, 0]
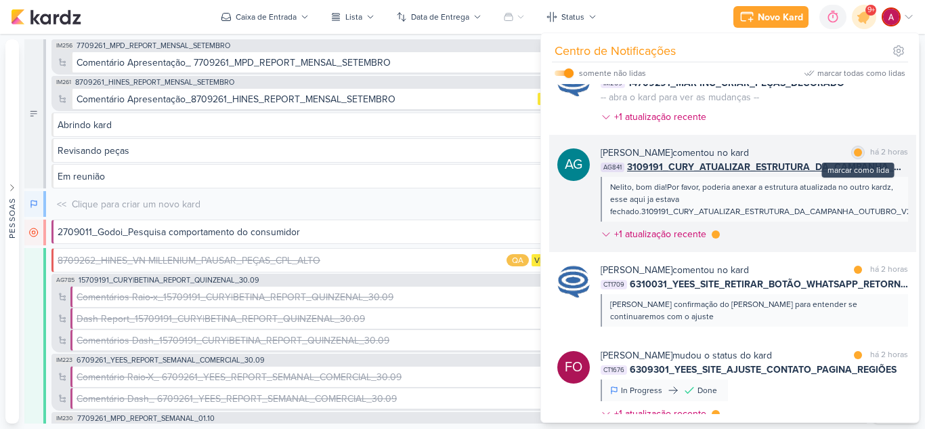
click at [852, 159] on div "marcar como lida" at bounding box center [859, 153] width 14 height 14
click at [716, 238] on div at bounding box center [716, 234] width 8 height 8
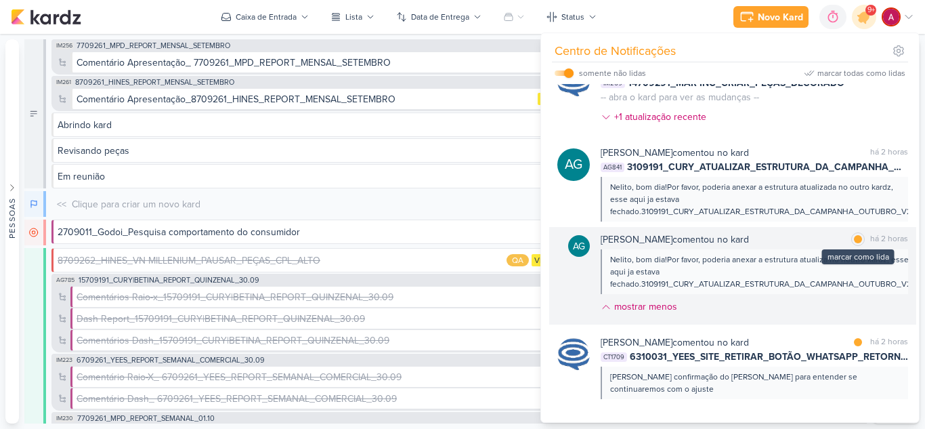
click at [854, 243] on div at bounding box center [858, 239] width 8 height 8
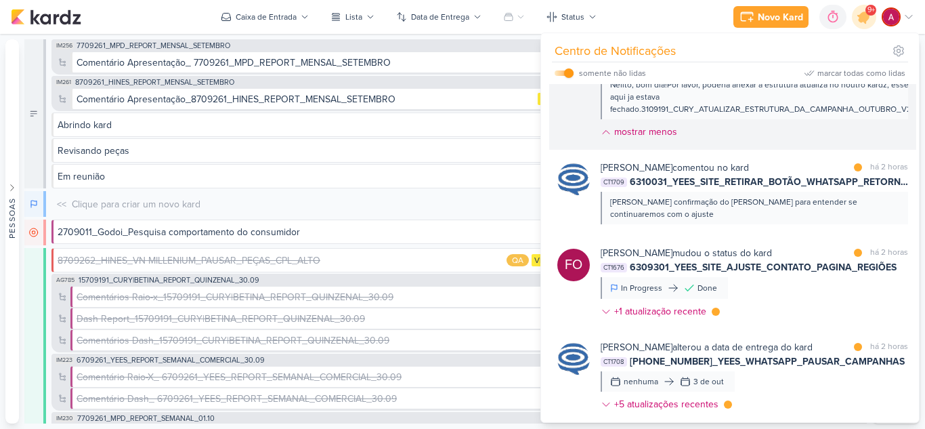
scroll to position [1287, 0]
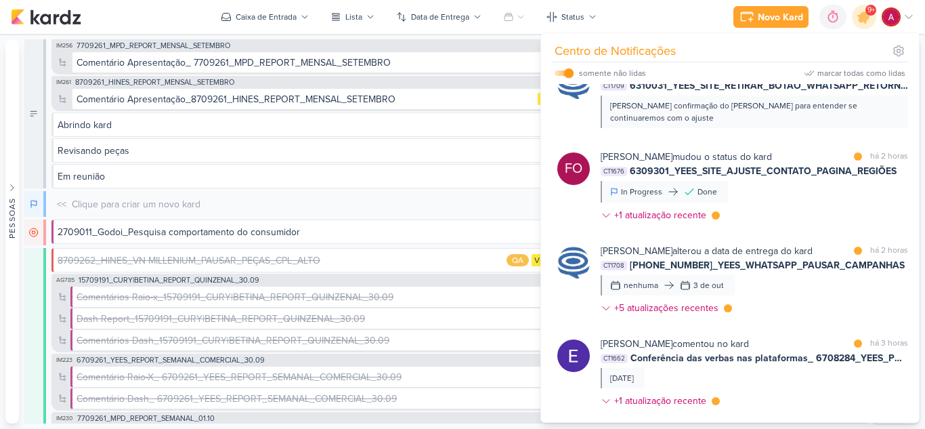
click at [603, 221] on icon at bounding box center [606, 215] width 11 height 11
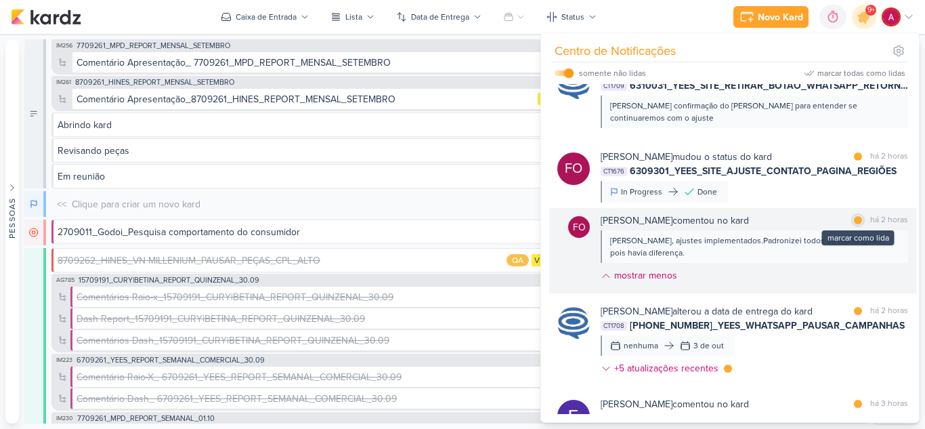
click at [854, 224] on div at bounding box center [858, 220] width 8 height 8
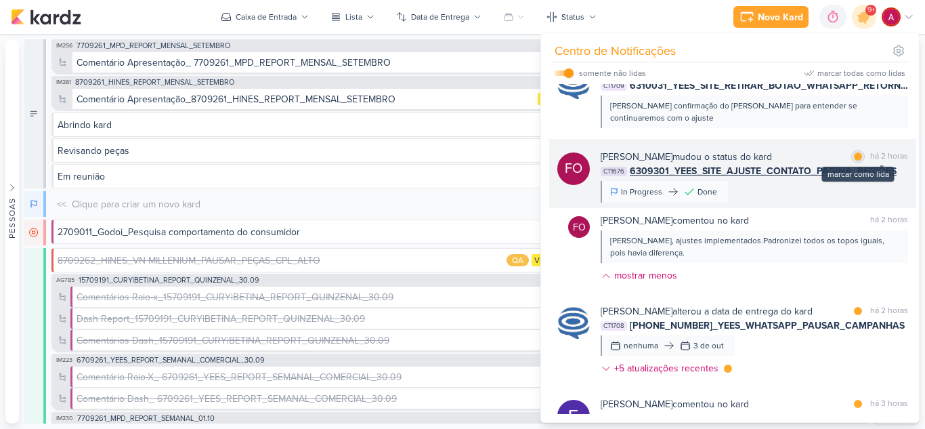
click at [854, 161] on div at bounding box center [858, 156] width 8 height 8
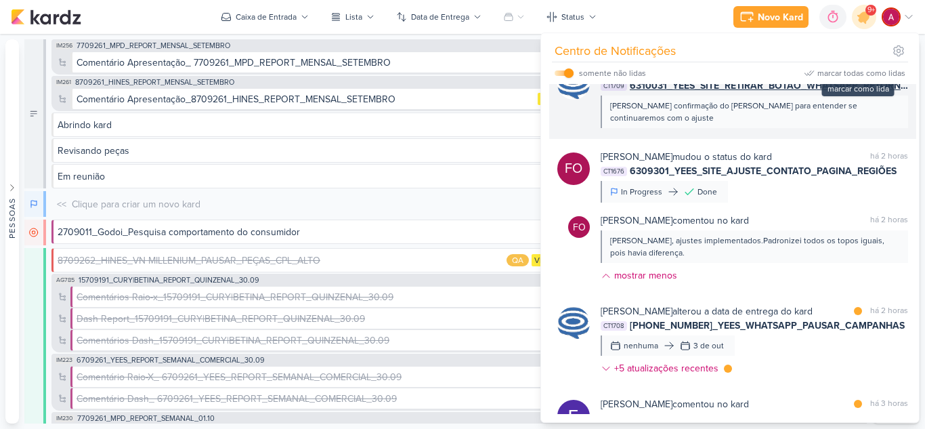
click at [852, 78] on div "marcar como lida" at bounding box center [859, 71] width 14 height 14
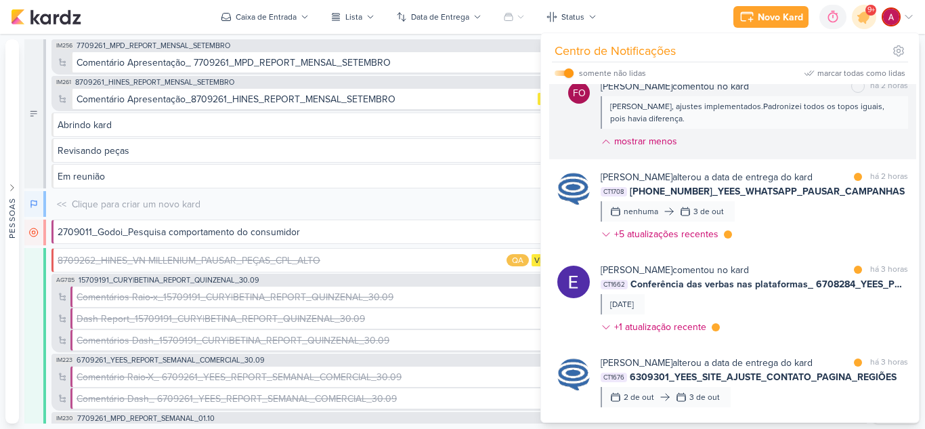
scroll to position [1423, 0]
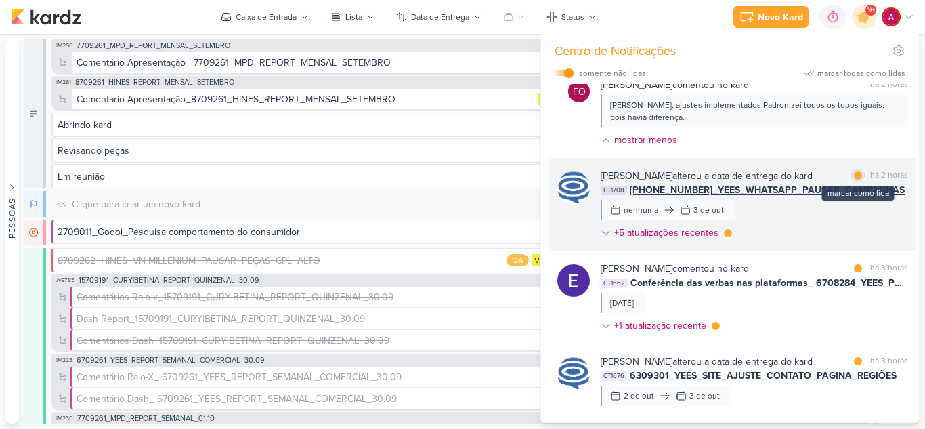
click at [854, 180] on div at bounding box center [858, 175] width 8 height 8
click at [600, 251] on div "[PERSON_NAME] alterou a data de entrega do kard marcar como não lida há 2 horas…" at bounding box center [732, 204] width 367 height 93
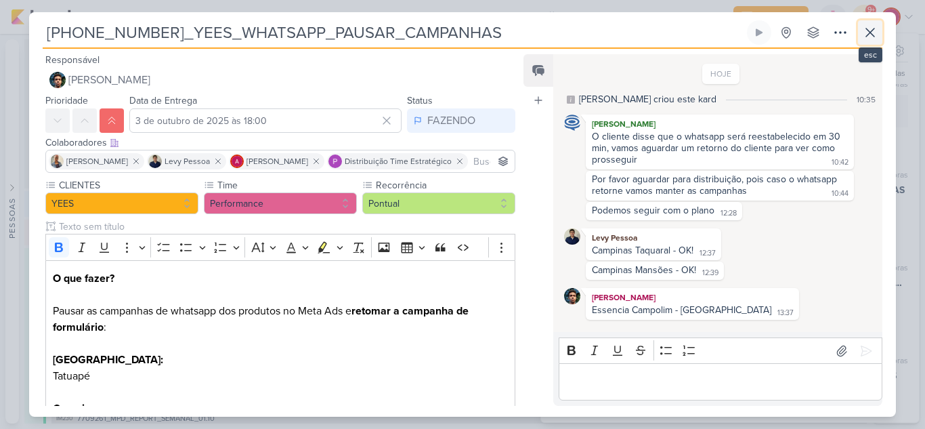
click at [871, 22] on button at bounding box center [870, 32] width 24 height 24
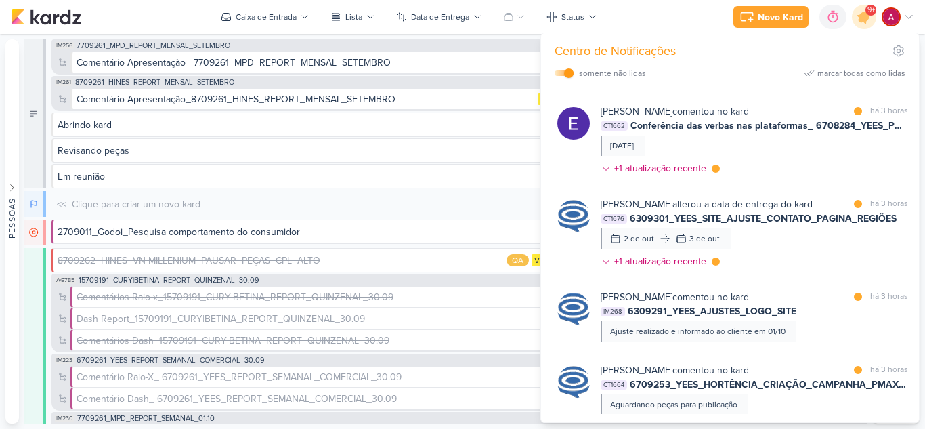
scroll to position [1626, 0]
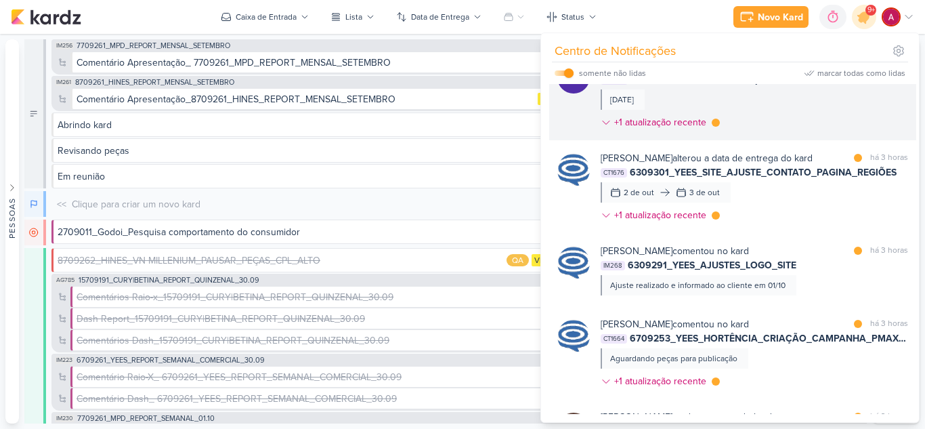
click at [777, 135] on div "[PERSON_NAME] comentou no kard marcar como lida há 3 horas CT1662 Conferência d…" at bounding box center [755, 96] width 308 height 77
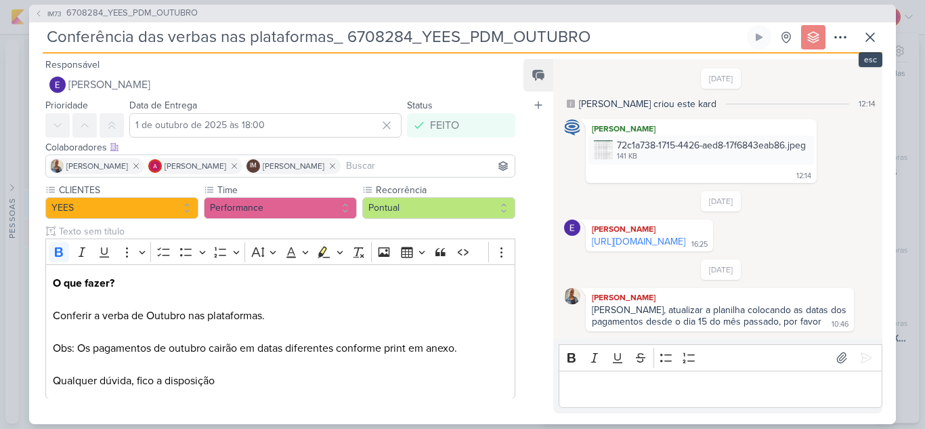
scroll to position [222, 0]
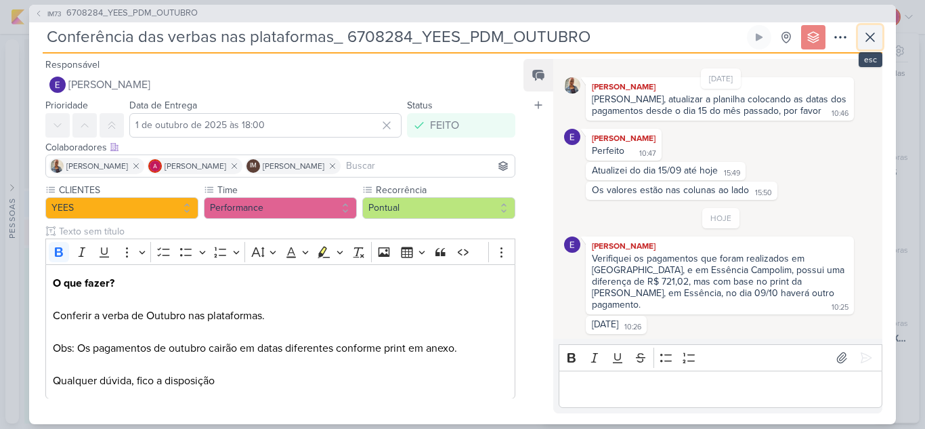
click at [863, 42] on icon at bounding box center [870, 37] width 16 height 16
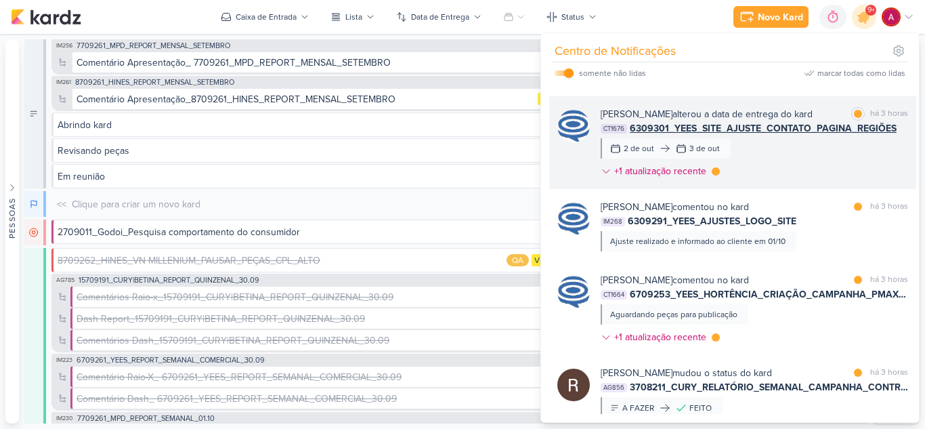
scroll to position [1694, 0]
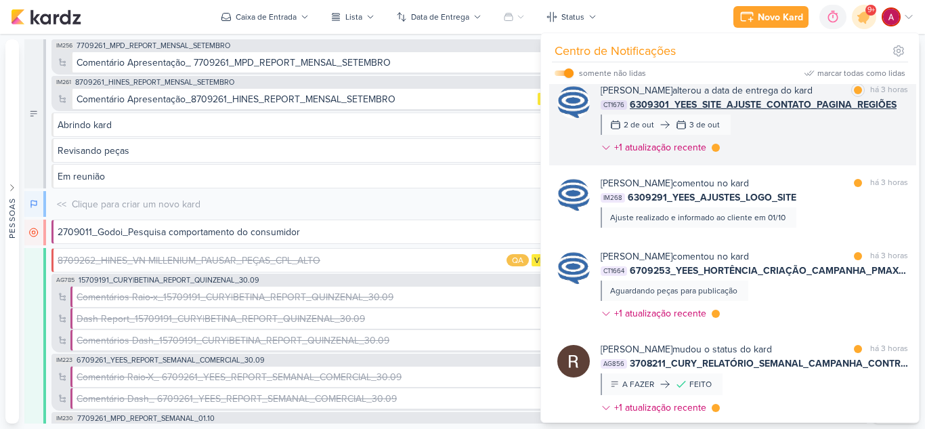
click at [805, 160] on div "[PERSON_NAME] alterou a data de entrega do kard marcar como lida há 3 horas CT1…" at bounding box center [755, 121] width 308 height 77
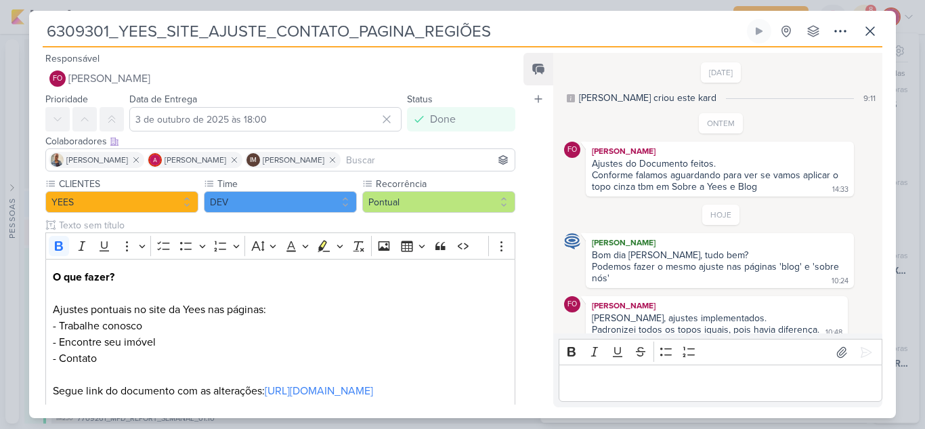
scroll to position [51, 0]
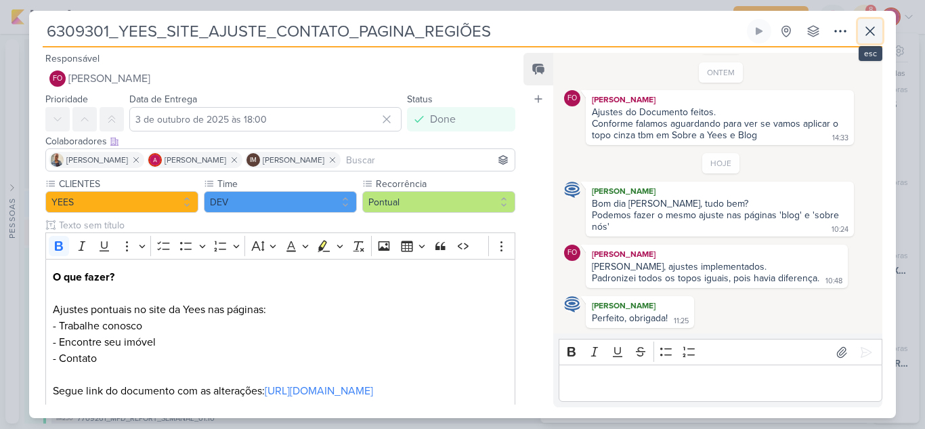
click at [870, 39] on icon at bounding box center [870, 31] width 16 height 16
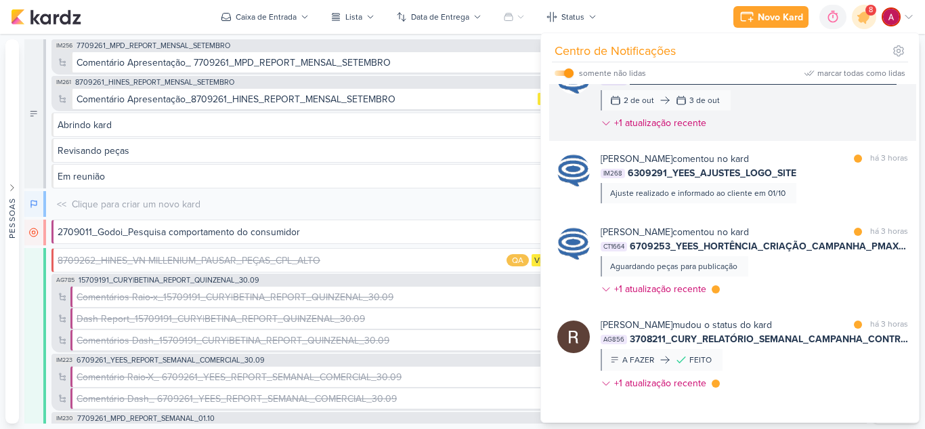
scroll to position [1762, 0]
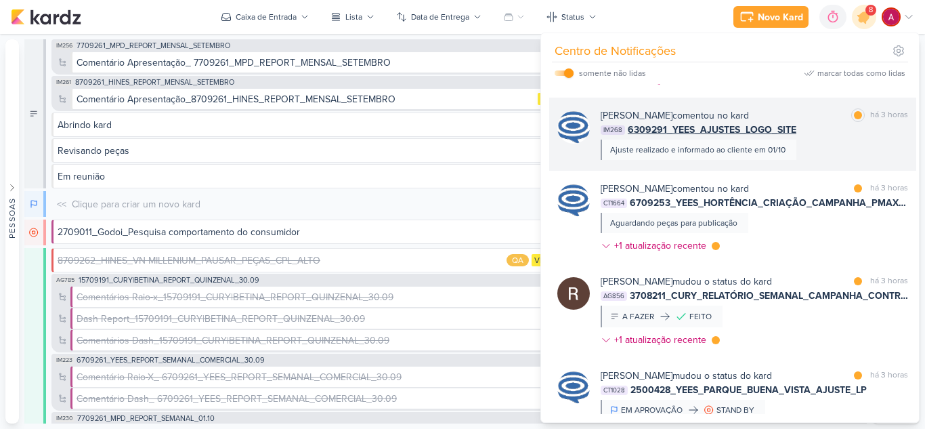
click at [846, 160] on div "[PERSON_NAME] comentou no kard marcar como lida há 3 horas IM268 6309291_YEES_A…" at bounding box center [755, 133] width 308 height 51
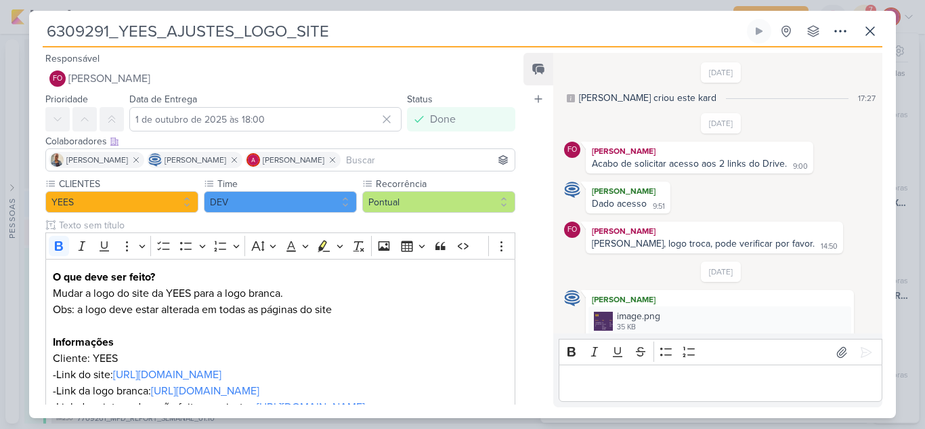
scroll to position [129, 0]
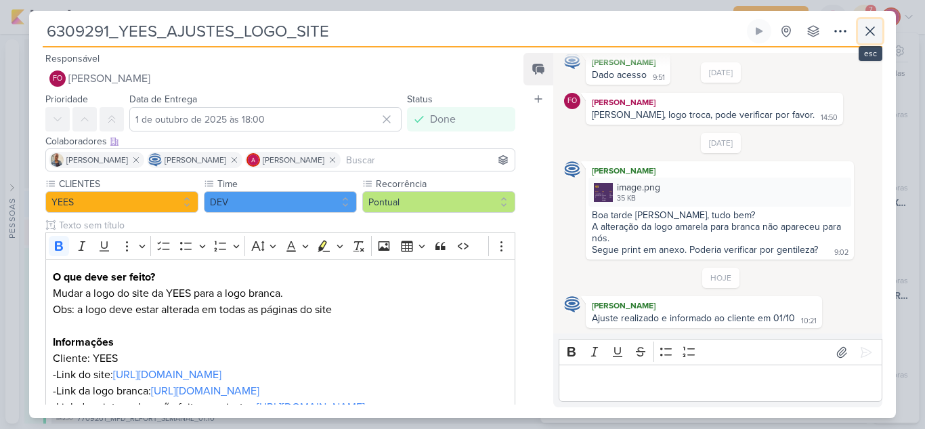
click at [867, 33] on icon at bounding box center [870, 31] width 16 height 16
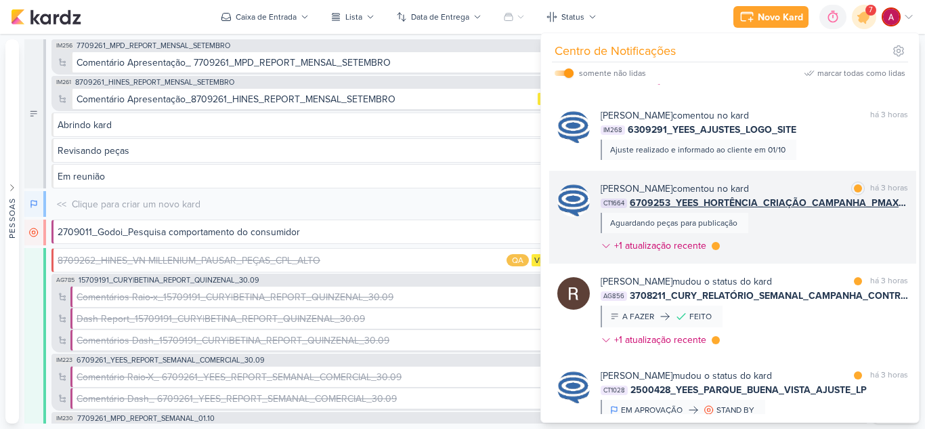
click at [805, 258] on div "[PERSON_NAME] comentou no kard marcar como lida há 3 horas CT1664 6709253_YEES_…" at bounding box center [755, 220] width 308 height 77
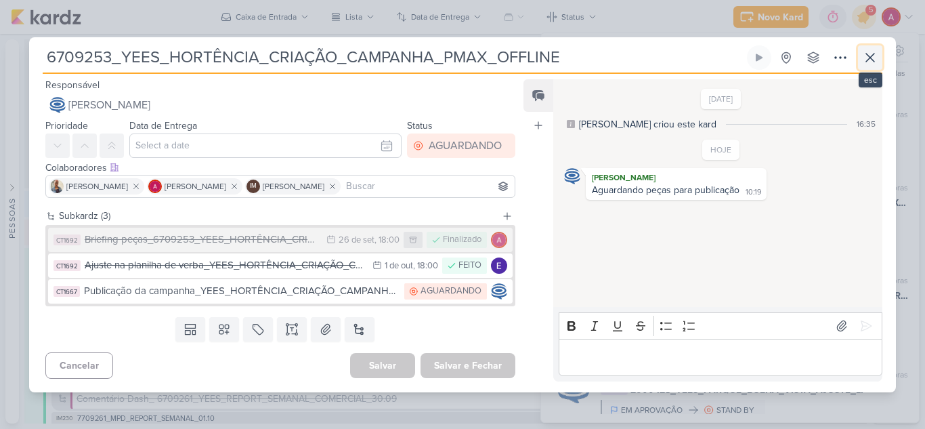
click at [875, 60] on icon at bounding box center [870, 57] width 16 height 16
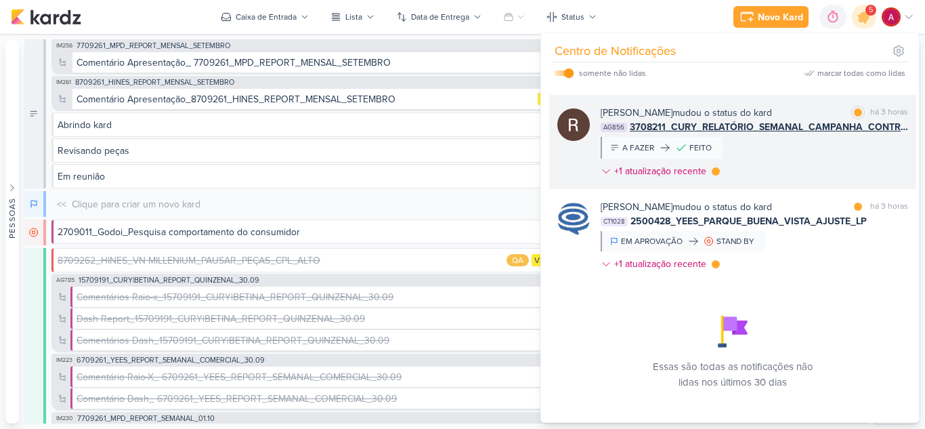
scroll to position [2018, 0]
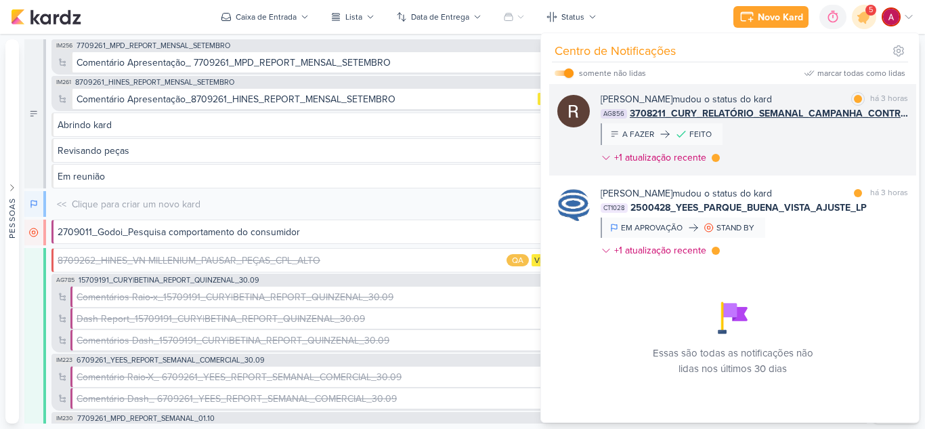
click at [776, 170] on div "[PERSON_NAME] mudou o status do kard marcar como lida há 3 horas AG856 3708211_…" at bounding box center [755, 131] width 308 height 78
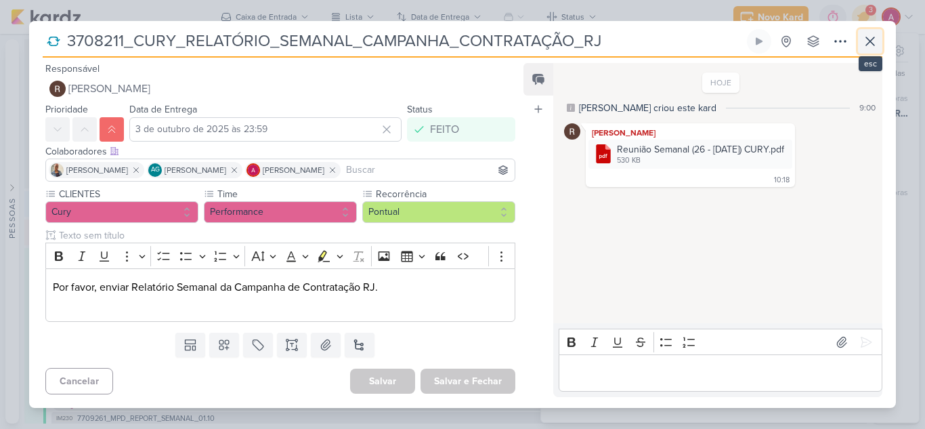
click at [869, 45] on icon at bounding box center [870, 41] width 16 height 16
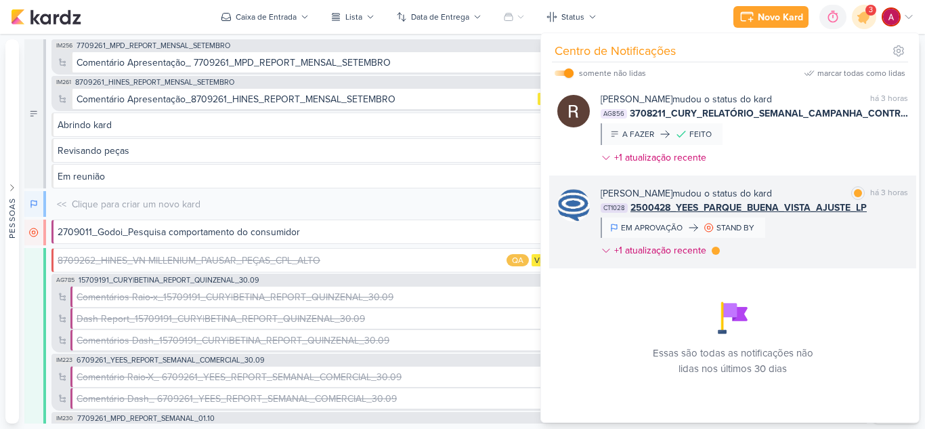
click at [810, 263] on div "[PERSON_NAME] mudou o status do kard marcar como lida há 3 horas CT1028 2500428…" at bounding box center [755, 224] width 308 height 77
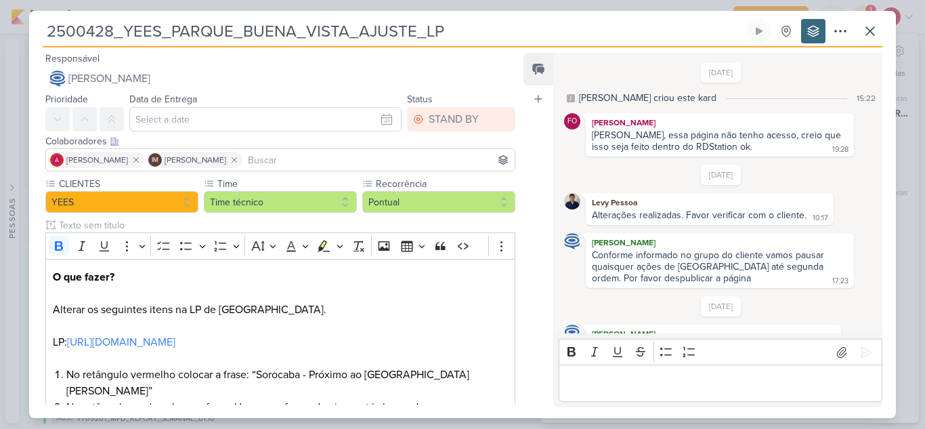
scroll to position [188, 0]
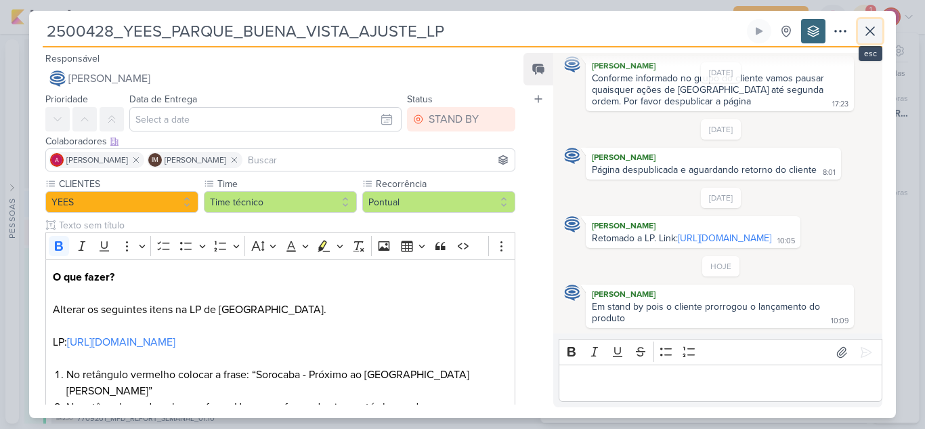
click at [868, 41] on button at bounding box center [870, 31] width 24 height 24
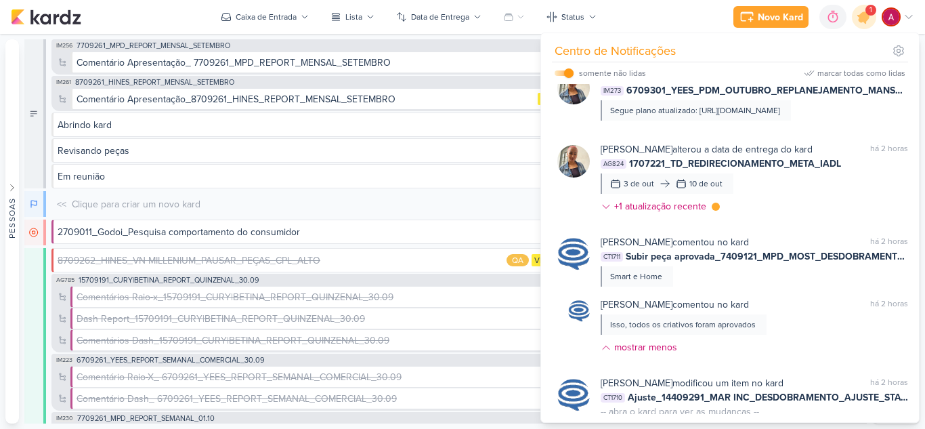
scroll to position [557, 0]
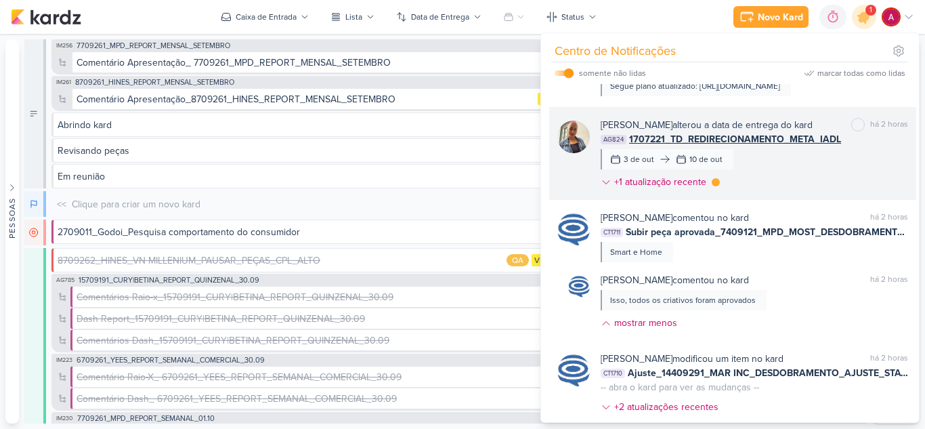
click at [772, 194] on div "[PERSON_NAME] alterou a data de entrega do kard marcar como não lida há 2 horas…" at bounding box center [755, 156] width 308 height 77
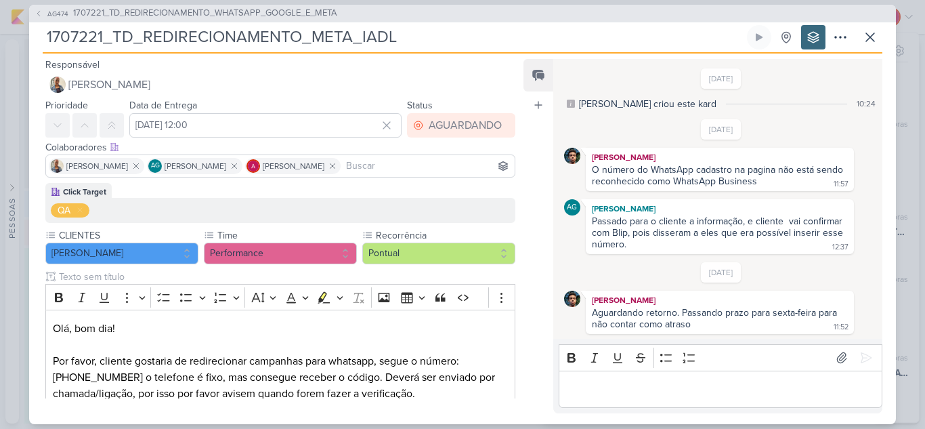
scroll to position [563, 0]
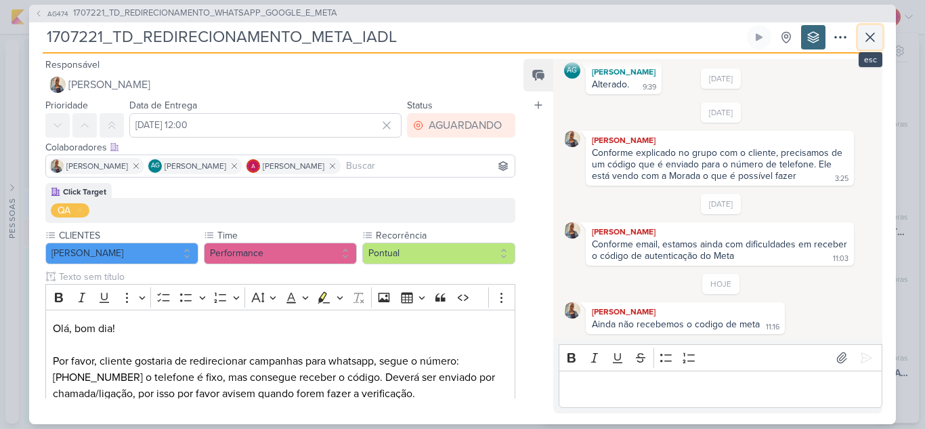
click at [865, 41] on icon at bounding box center [870, 37] width 16 height 16
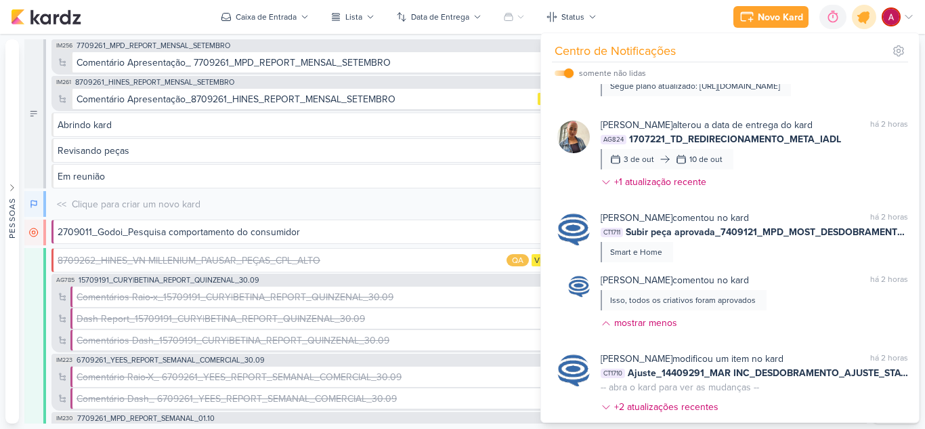
click at [860, 24] on div at bounding box center [865, 17] width 35 height 35
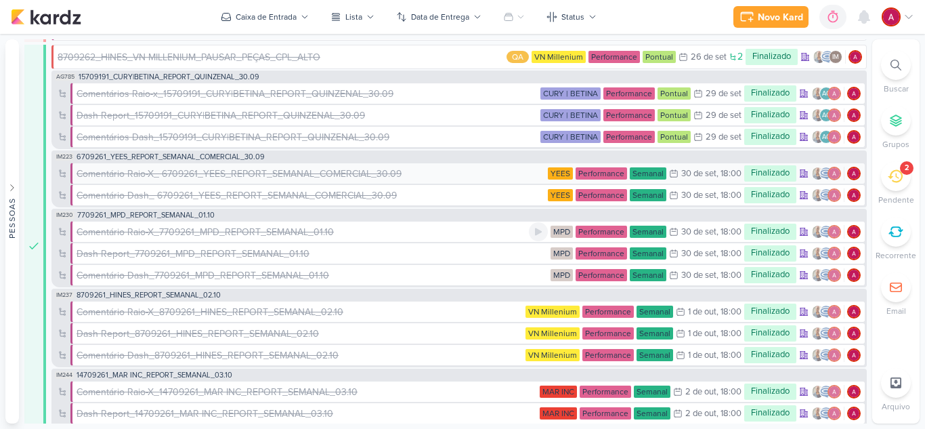
scroll to position [271, 0]
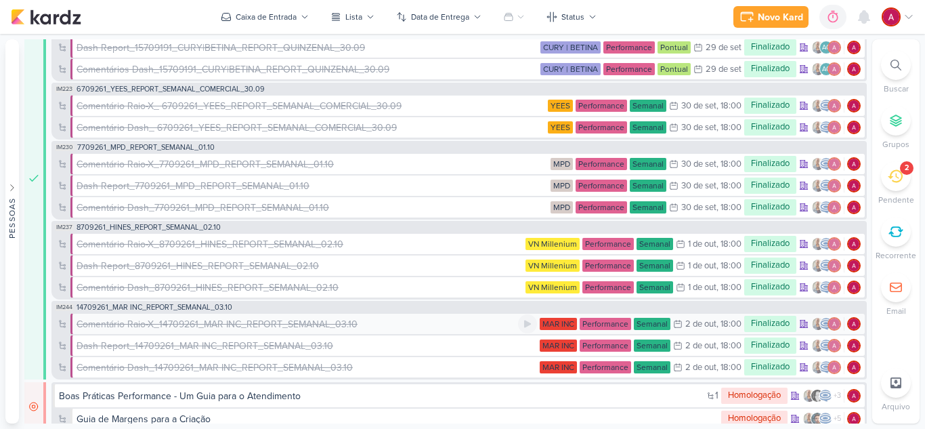
click at [184, 324] on div "Comentário Raio-X_14709261_MAR INC_REPORT_SEMANAL_03.10" at bounding box center [217, 324] width 281 height 14
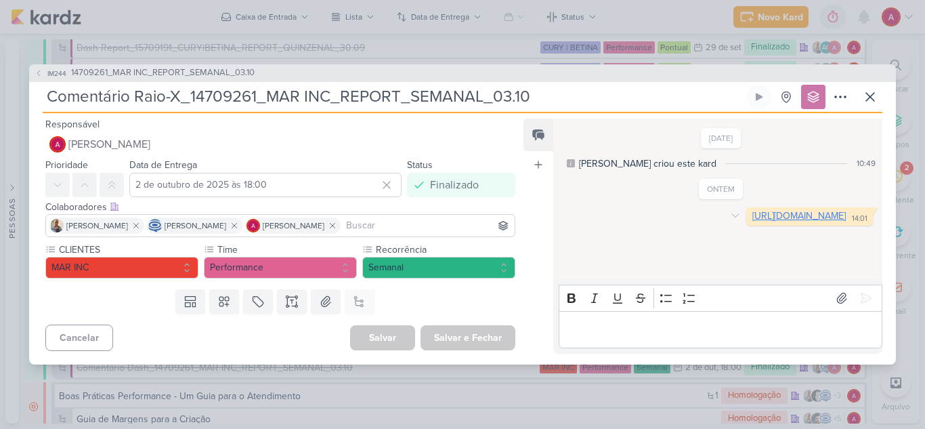
click at [753, 222] on link "[URL][DOMAIN_NAME]" at bounding box center [799, 216] width 93 height 12
click at [868, 96] on icon at bounding box center [870, 97] width 16 height 16
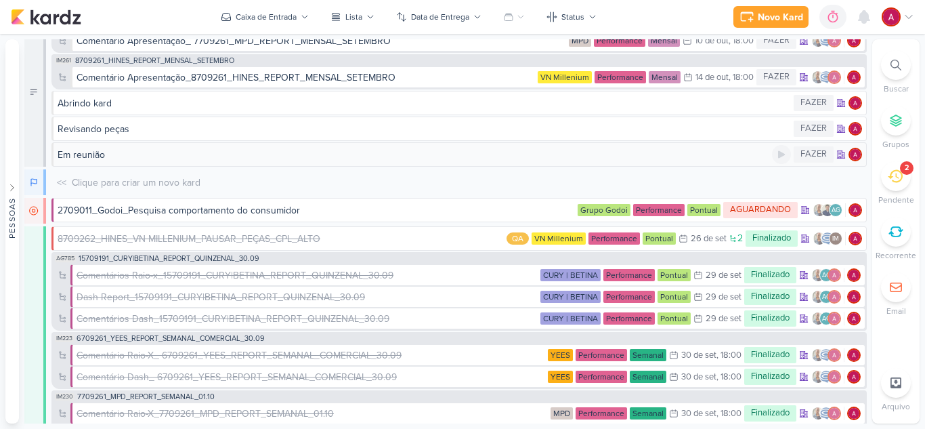
scroll to position [0, 0]
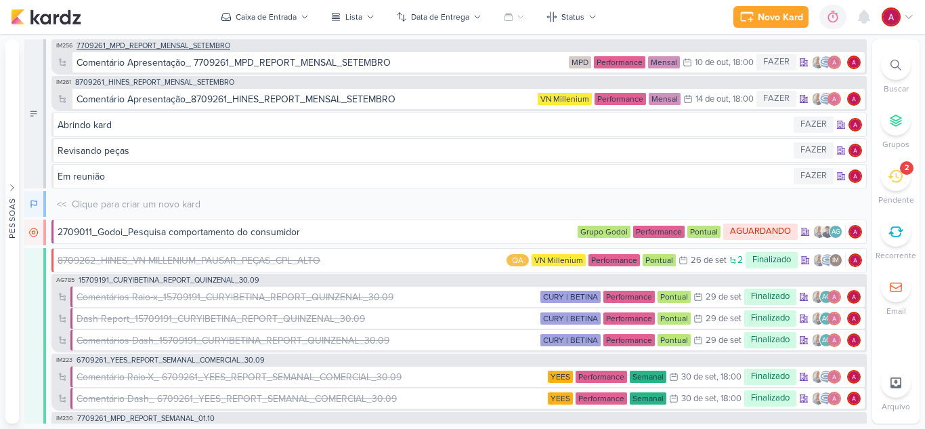
click at [199, 45] on span "7709261_MPD_REPORT_MENSAL_SETEMBRO" at bounding box center [154, 45] width 154 height 7
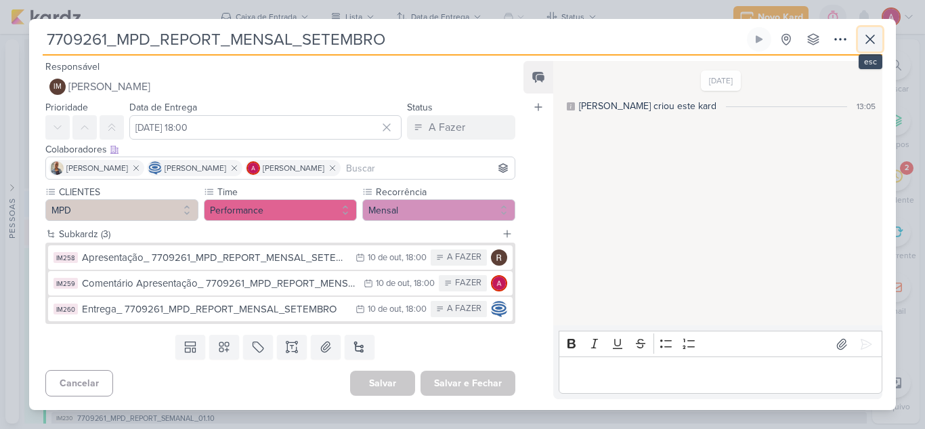
click at [879, 38] on button at bounding box center [870, 39] width 24 height 24
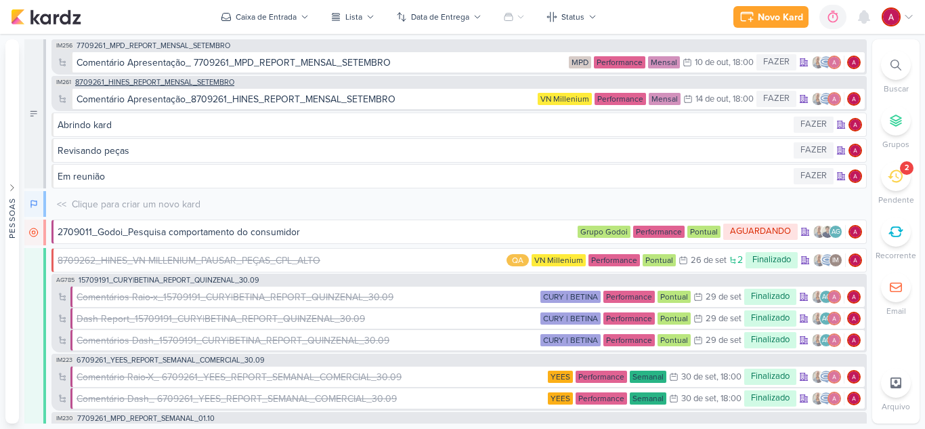
click at [186, 86] on div "IM261 8709261_HINES_REPORT_MENSAL_SETEMBRO" at bounding box center [144, 82] width 183 height 11
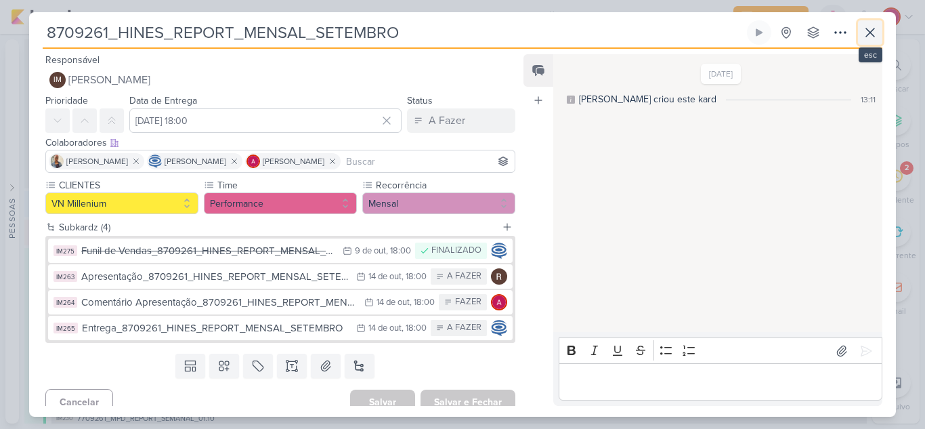
click at [873, 39] on icon at bounding box center [870, 32] width 16 height 16
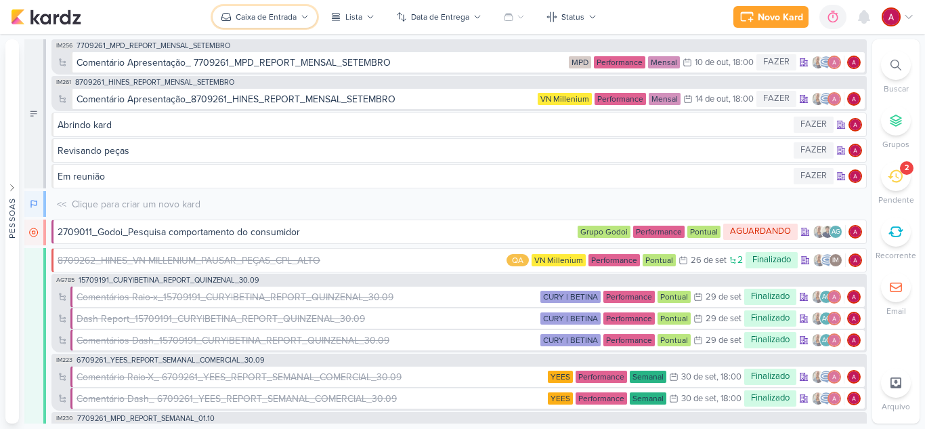
click at [260, 24] on button "Caixa de Entrada" at bounding box center [265, 17] width 104 height 22
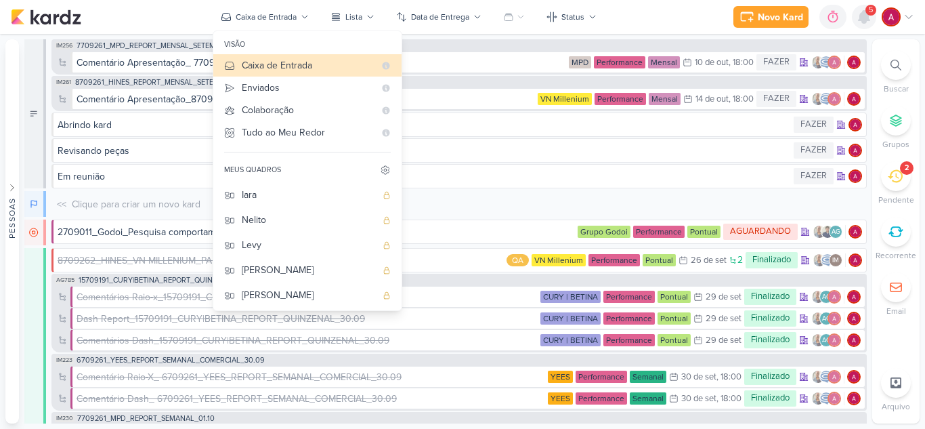
click at [867, 16] on icon at bounding box center [864, 17] width 11 height 12
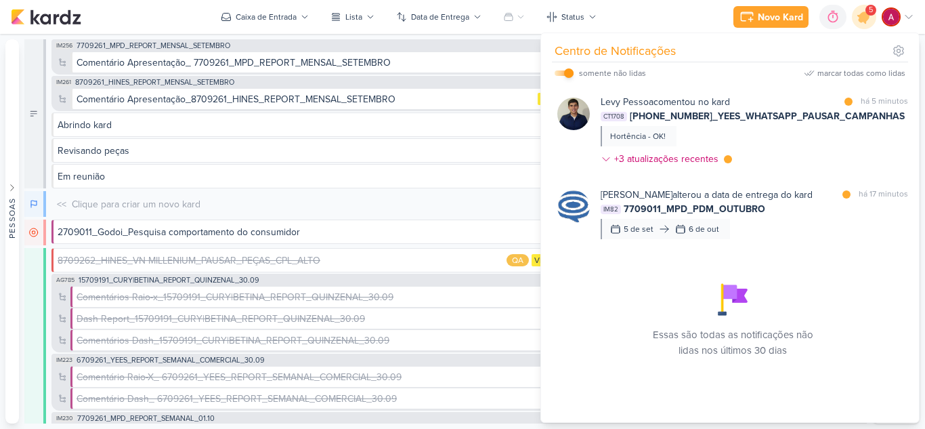
click at [570, 74] on input "checkbox" at bounding box center [568, 72] width 9 height 9
checkbox input "false"
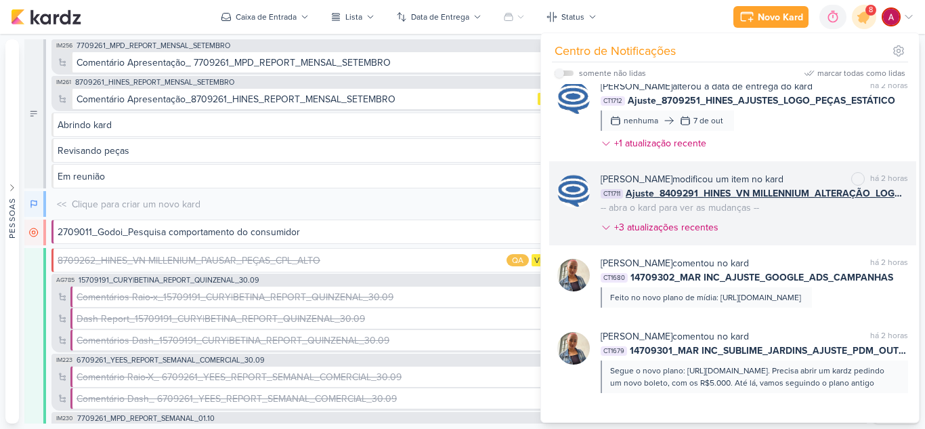
scroll to position [1482, 0]
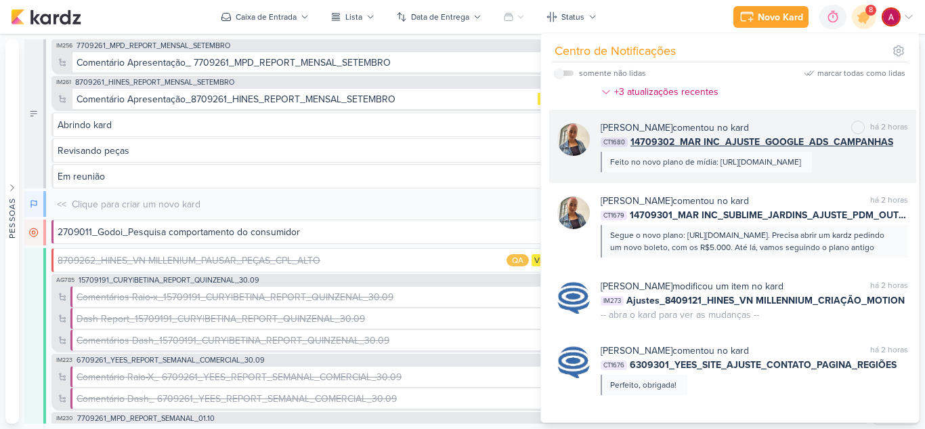
click at [760, 149] on span "14709302_MAR INC_AJUSTE_GOOGLE_ADS_CAMPANHAS" at bounding box center [762, 142] width 263 height 14
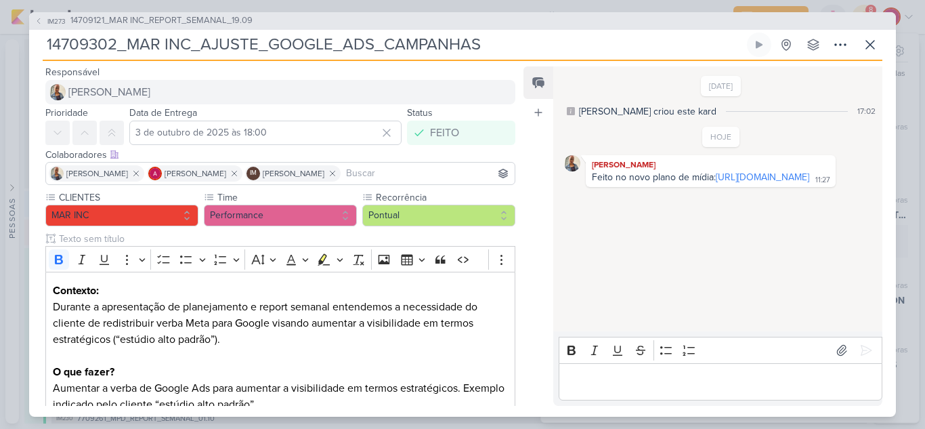
drag, startPoint x: 642, startPoint y: 203, endPoint x: 488, endPoint y: 85, distance: 193.2
click at [716, 183] on link "[URL][DOMAIN_NAME]" at bounding box center [762, 177] width 93 height 12
